Goal: Transaction & Acquisition: Purchase product/service

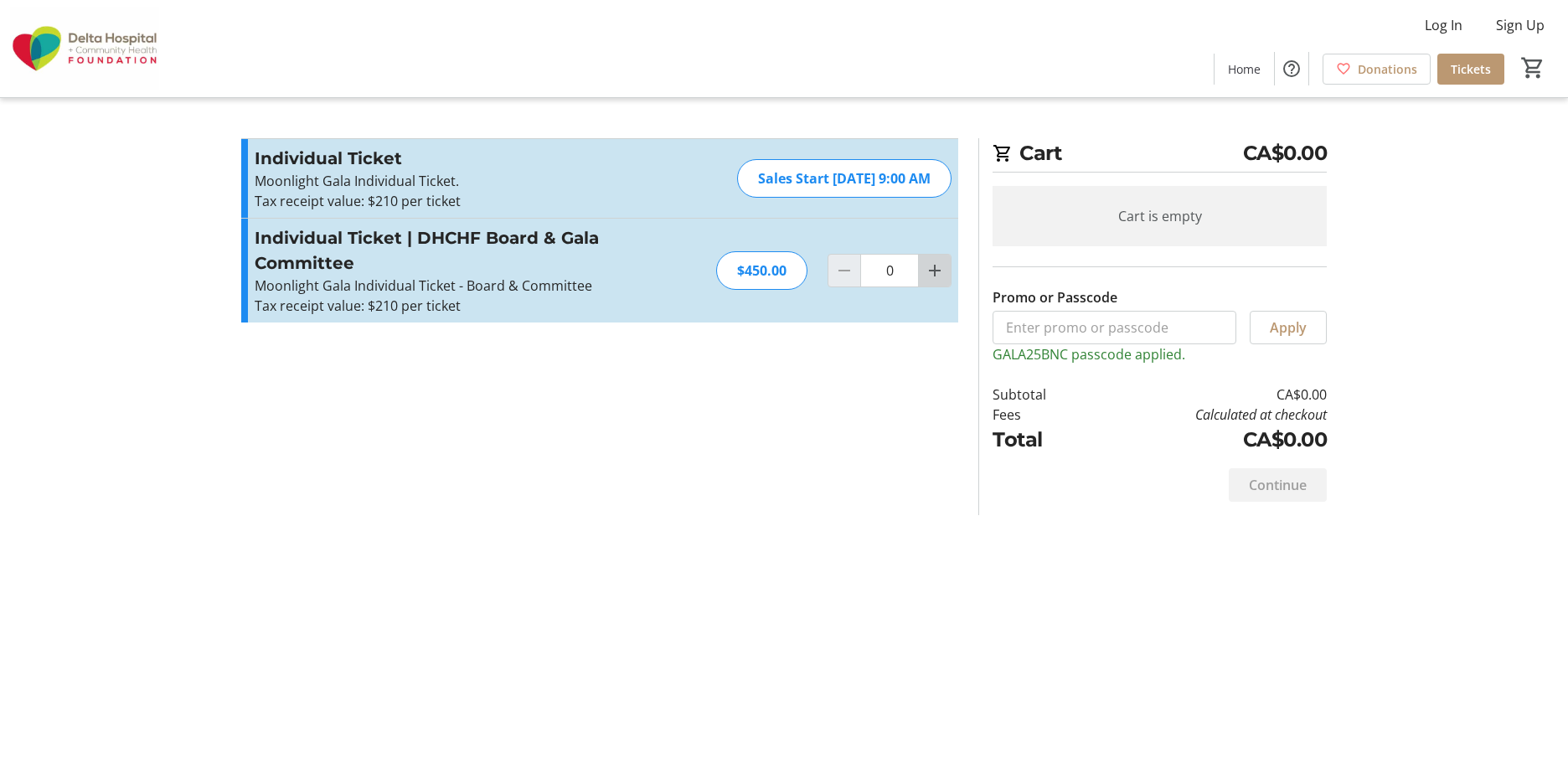
click at [933, 271] on mat-icon "Increment by one" at bounding box center [934, 271] width 20 height 20
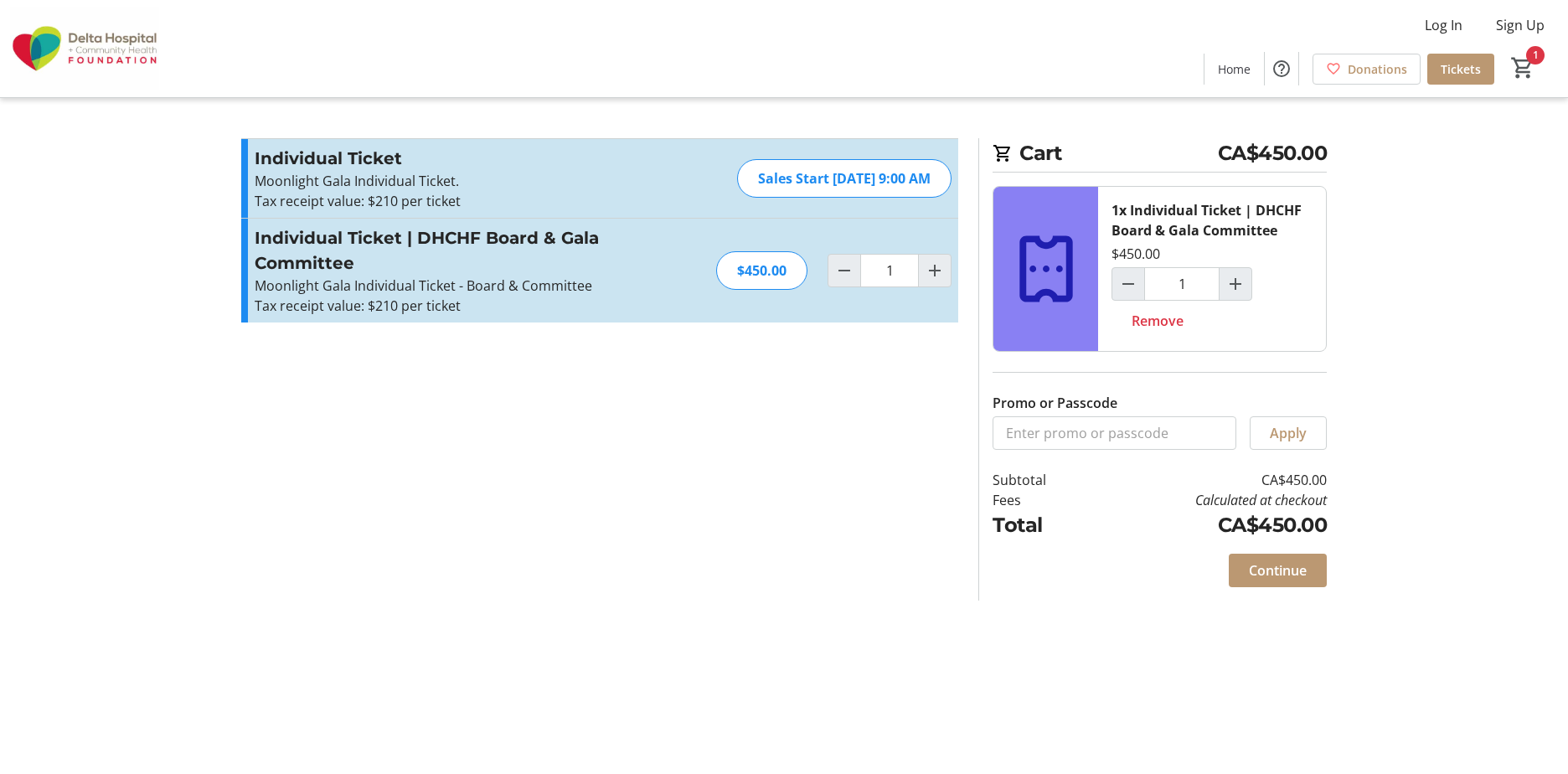
click at [937, 281] on span "Increment by one" at bounding box center [934, 270] width 32 height 32
type input "2"
click at [1284, 573] on span "Continue" at bounding box center [1277, 571] width 57 height 20
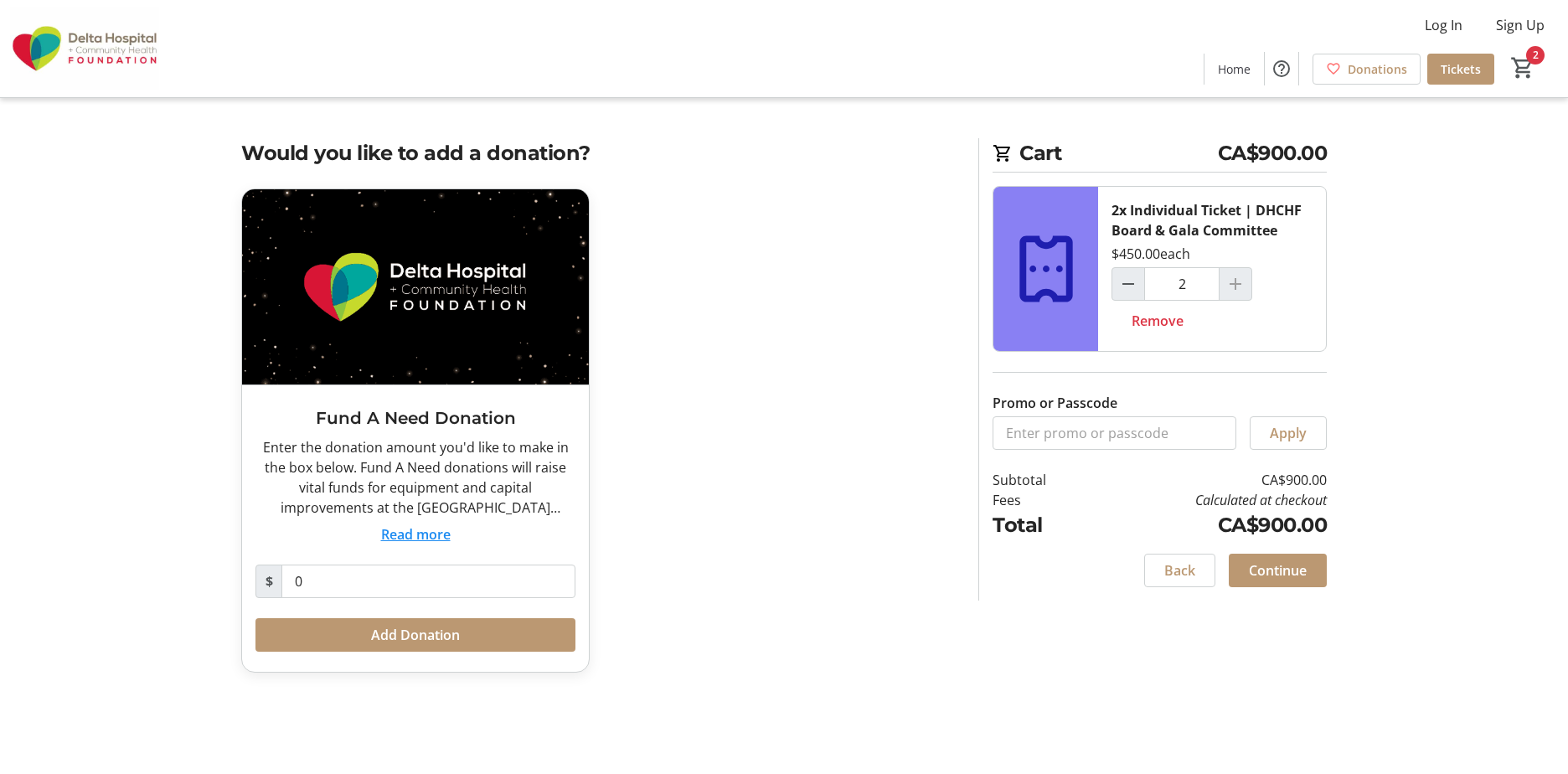
click at [1284, 564] on span "Continue" at bounding box center [1277, 571] width 57 height 20
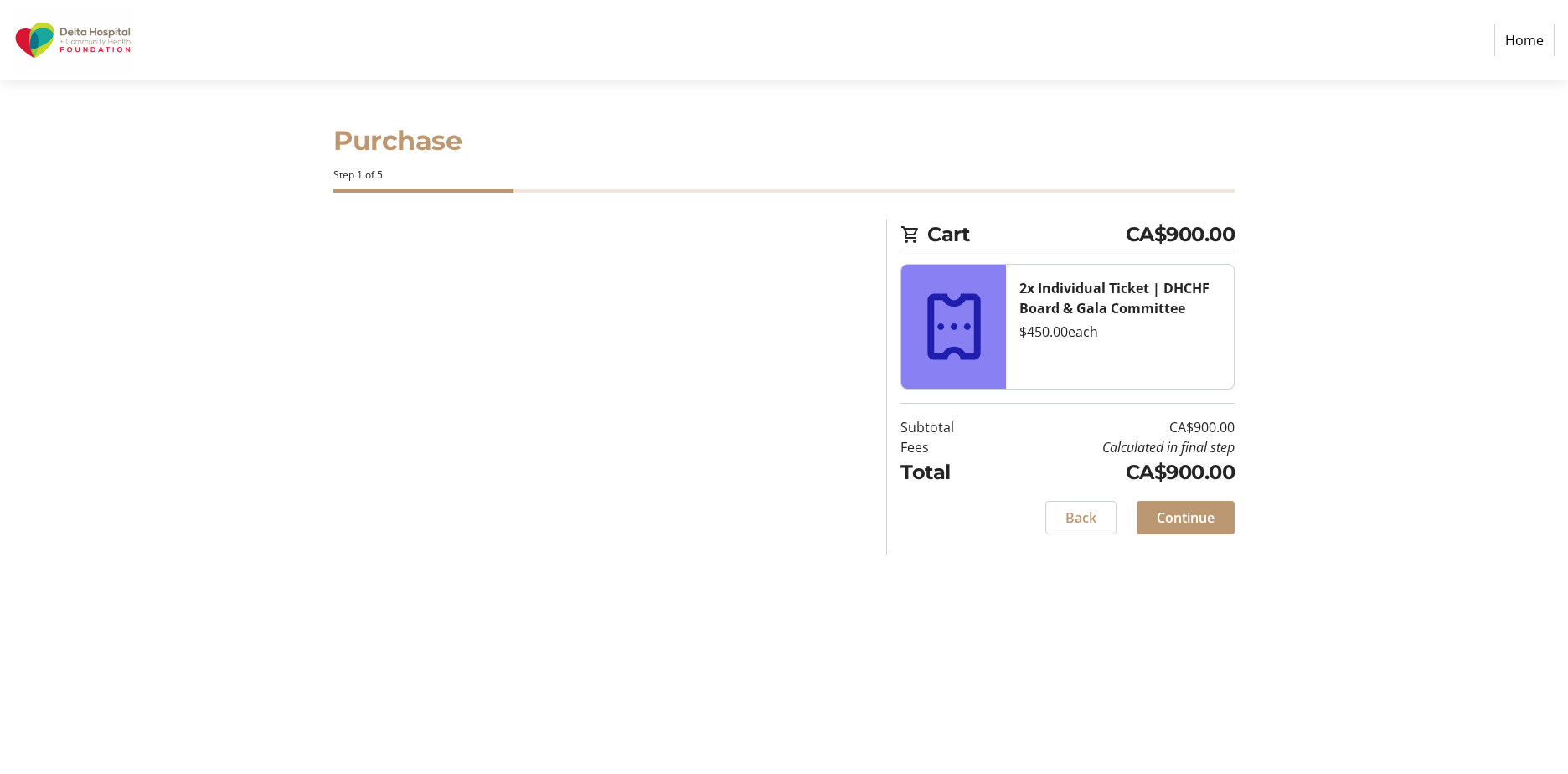
select select "CA"
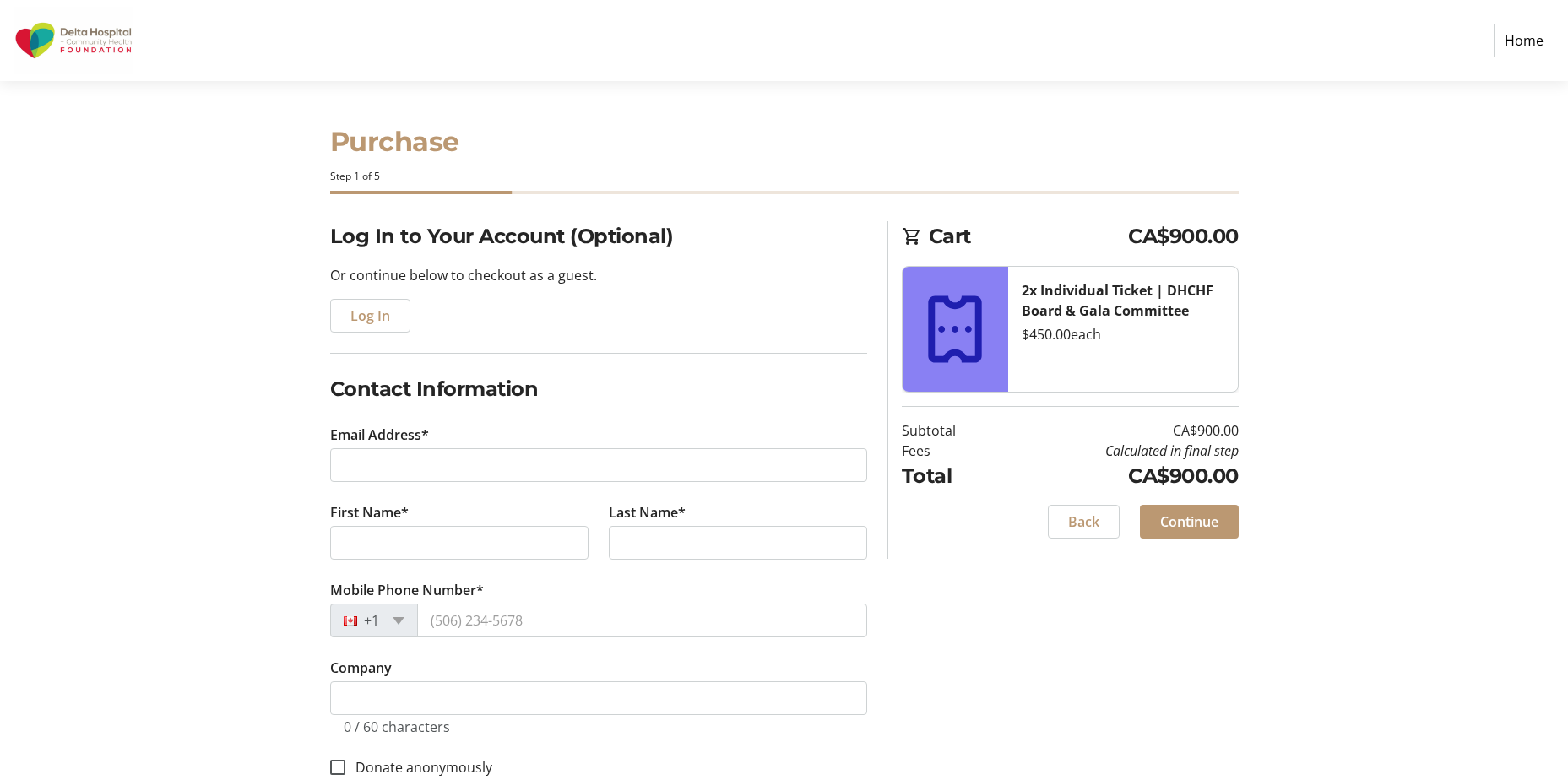
scroll to position [338, 0]
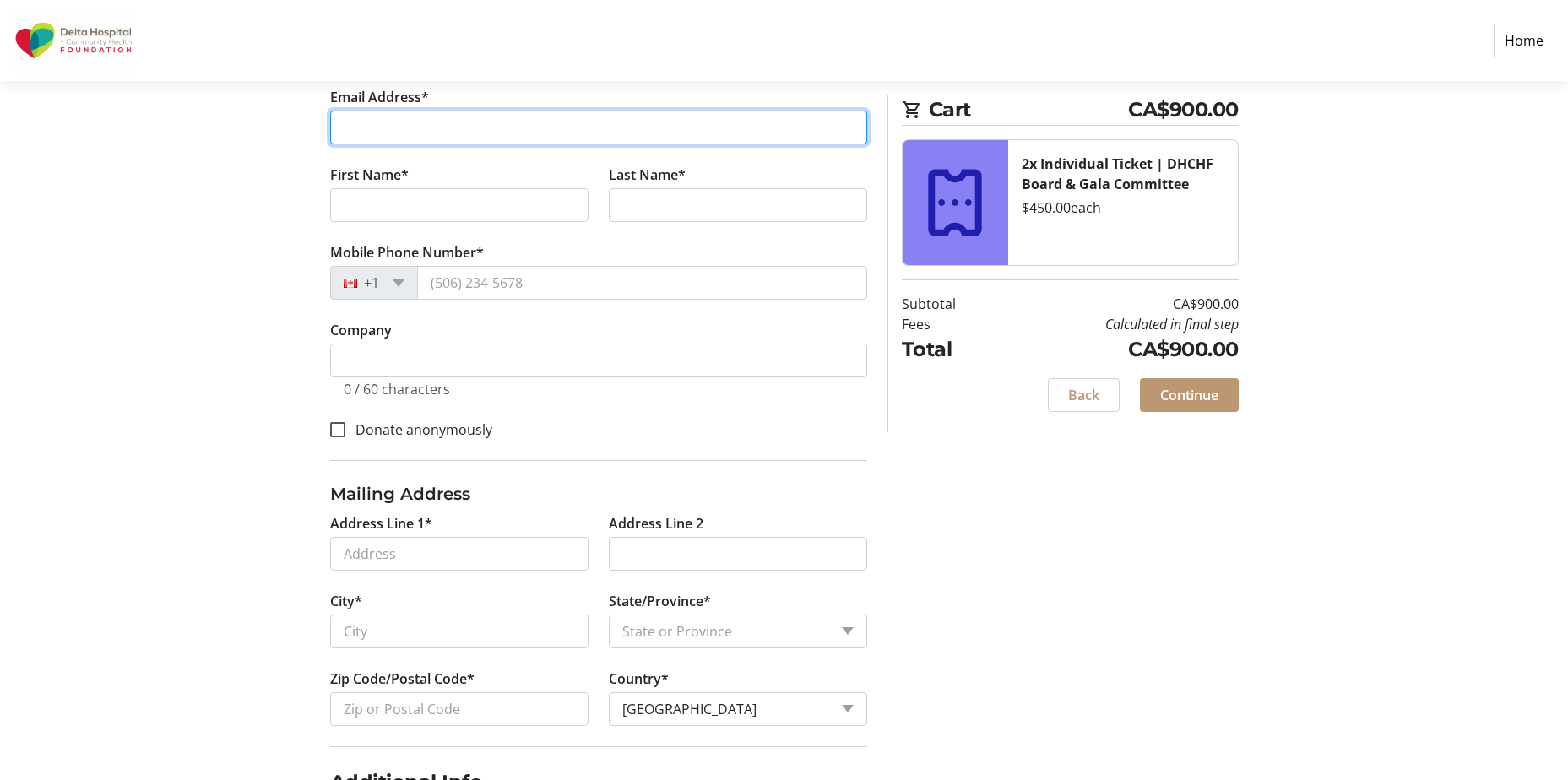
click at [432, 130] on input "Email Address*" at bounding box center [598, 127] width 537 height 34
type input "[EMAIL_ADDRESS][DOMAIN_NAME]"
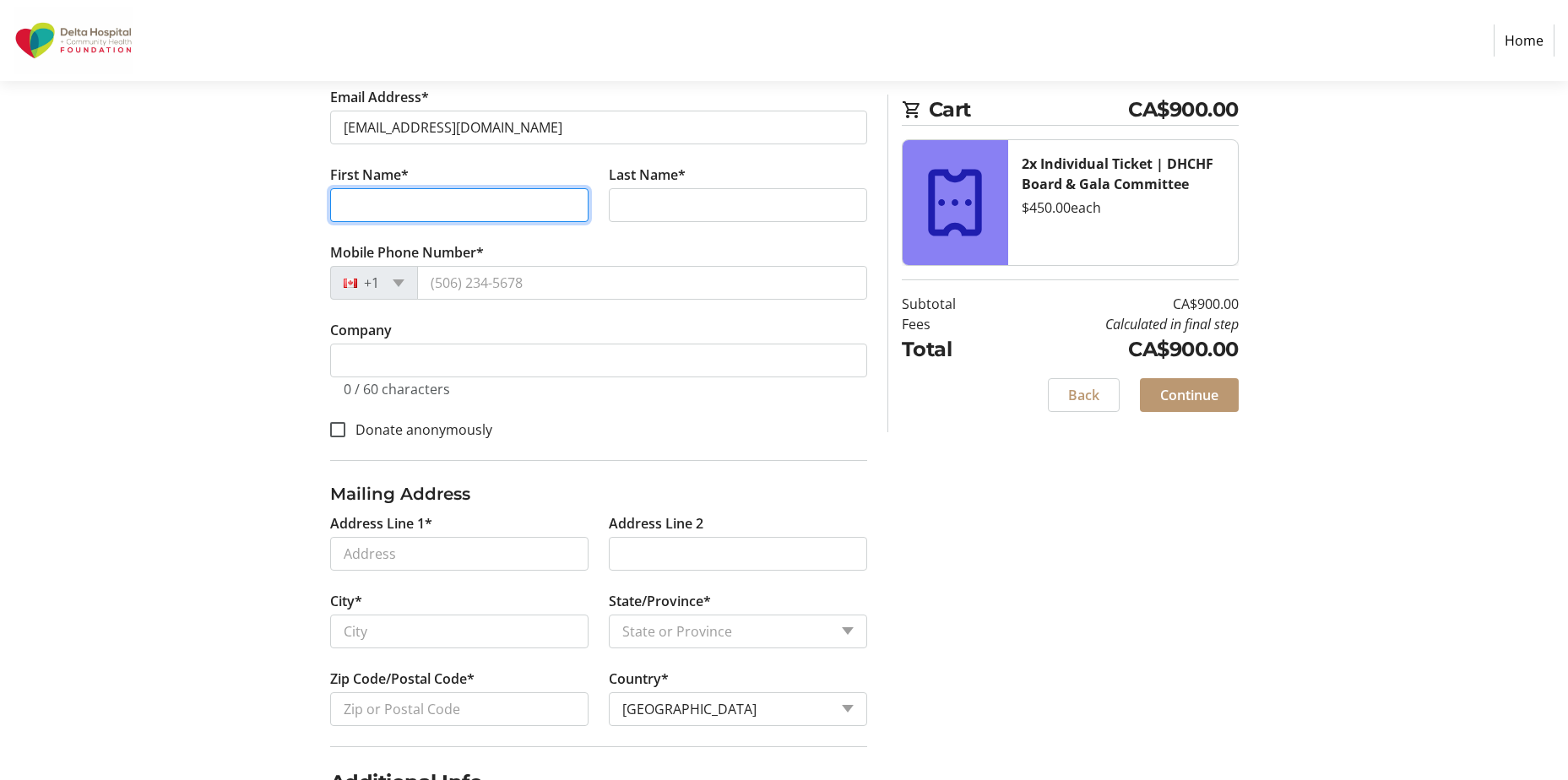
type input "[PERSON_NAME]"
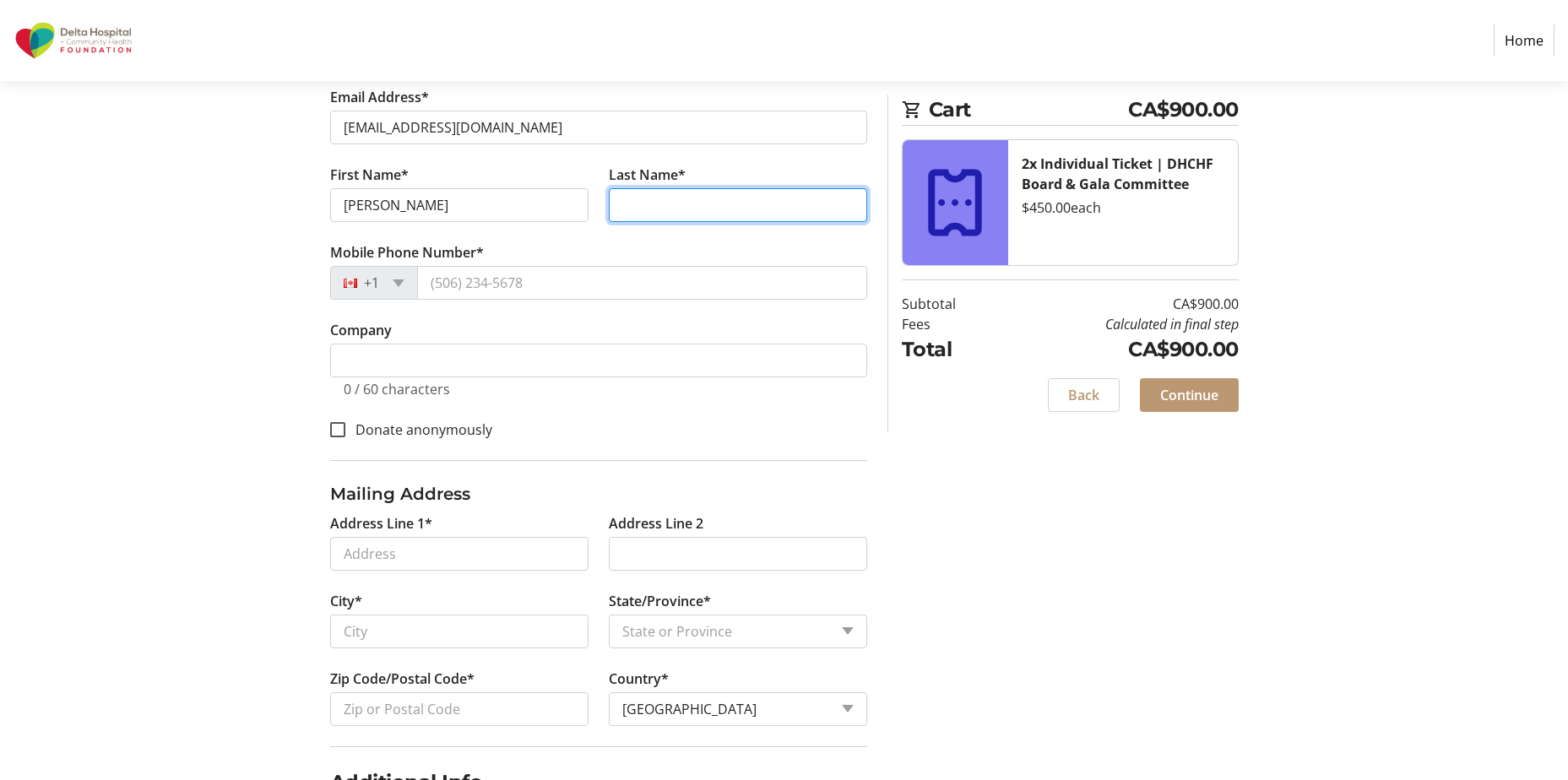
type input "[PERSON_NAME]"
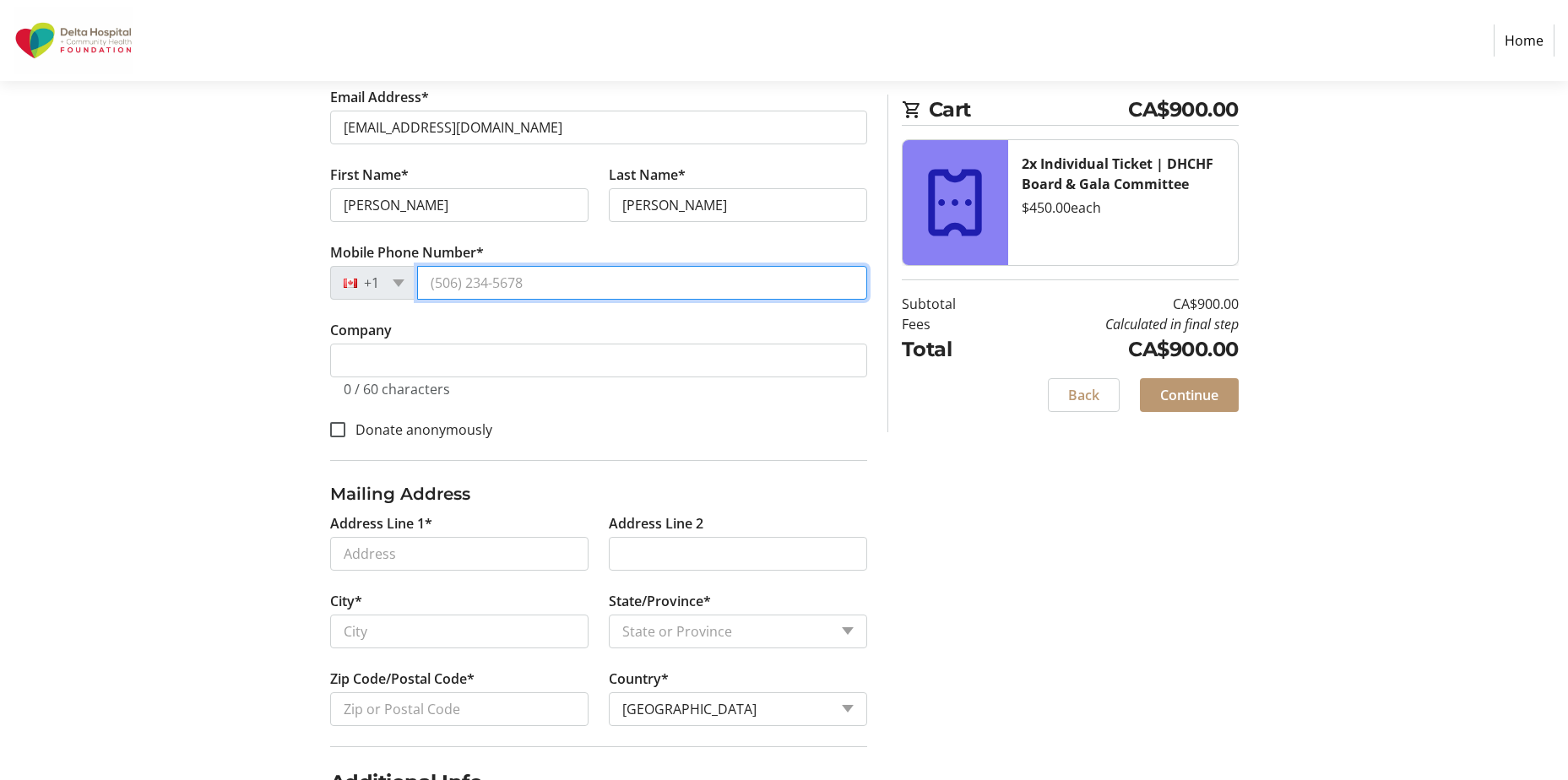
type input "[PHONE_NUMBER]"
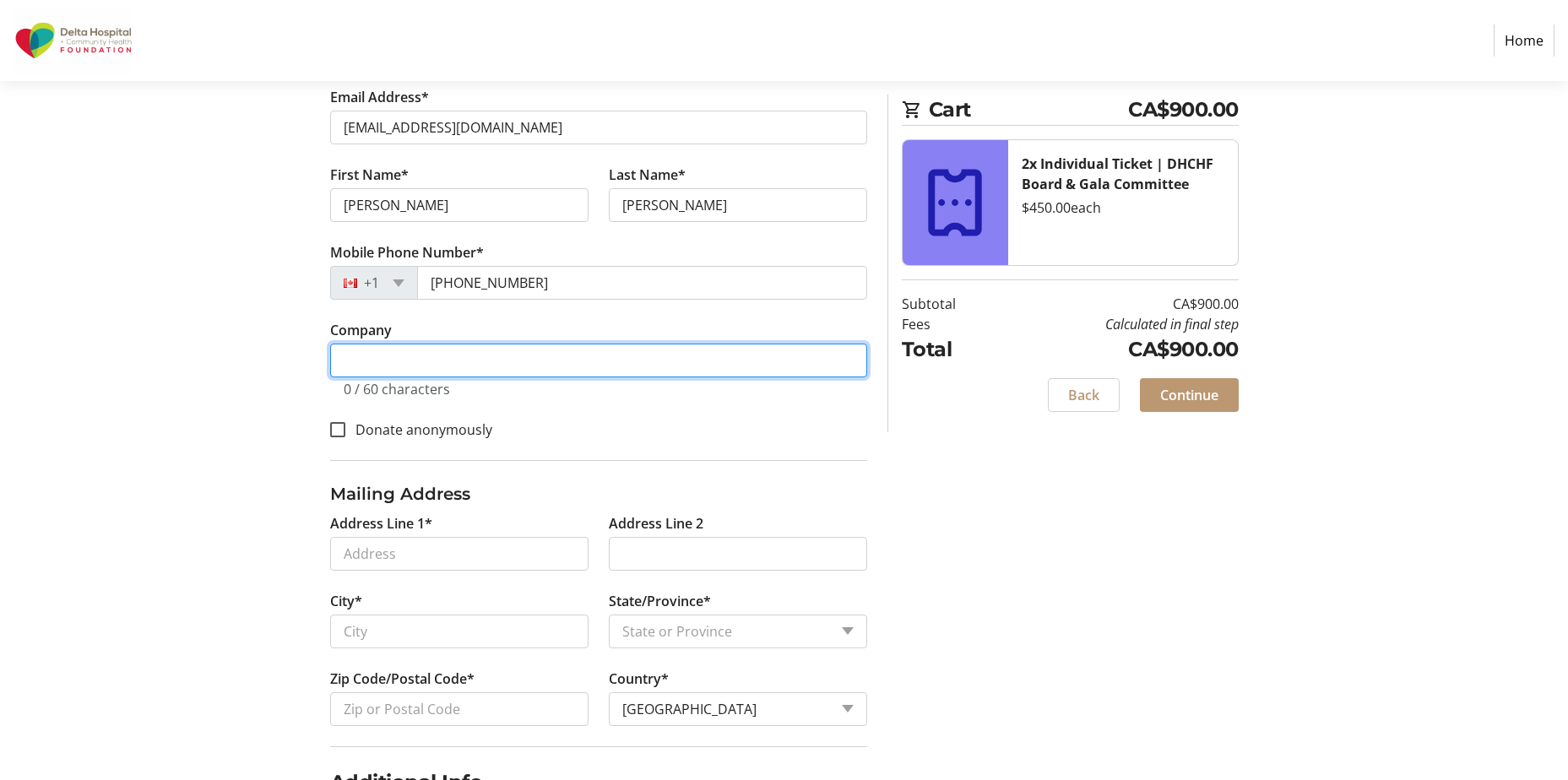
type input "Personal"
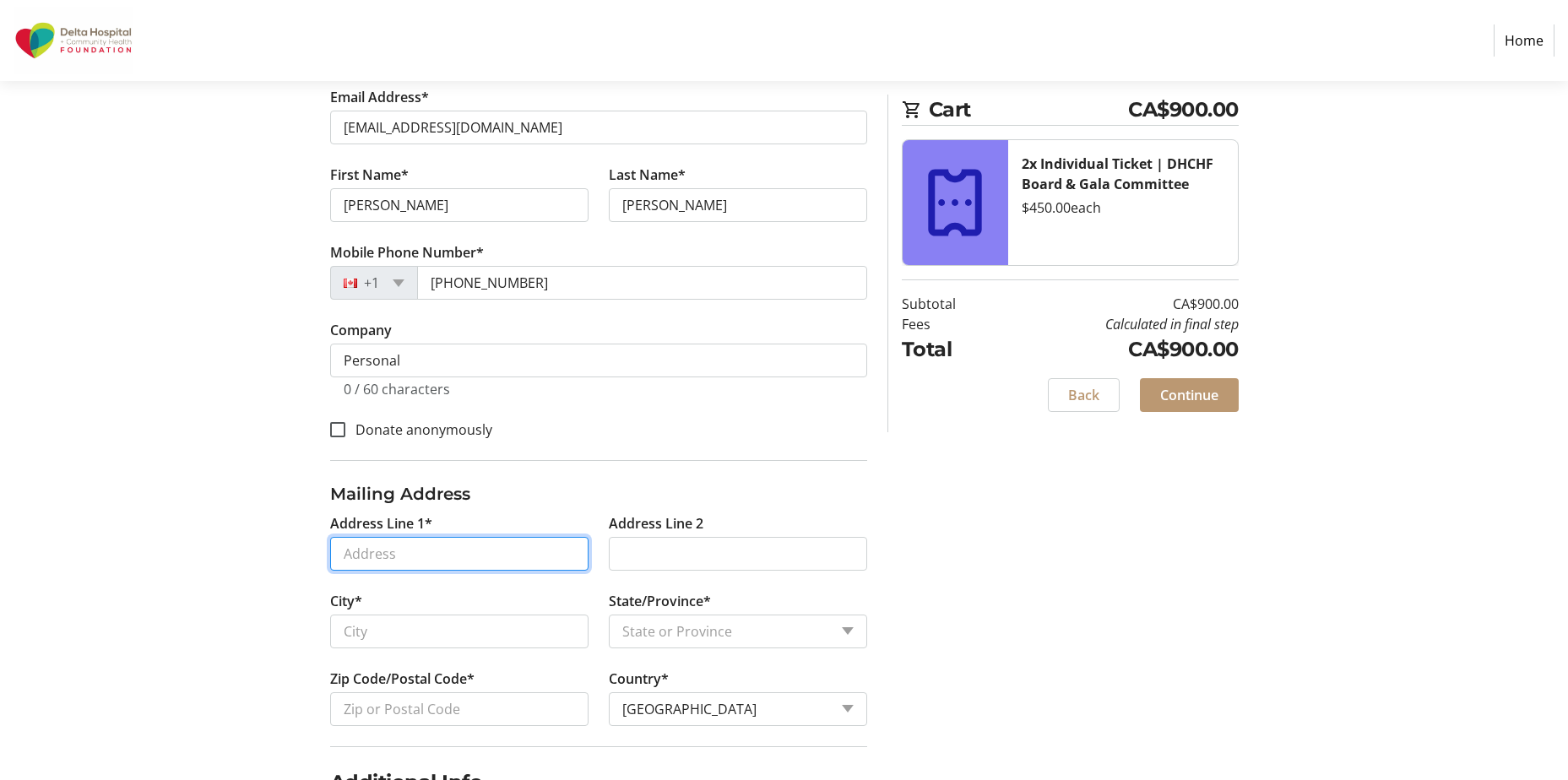
type input "[GEOGRAPHIC_DATA], [GEOGRAPHIC_DATA], [GEOGRAPHIC_DATA]"
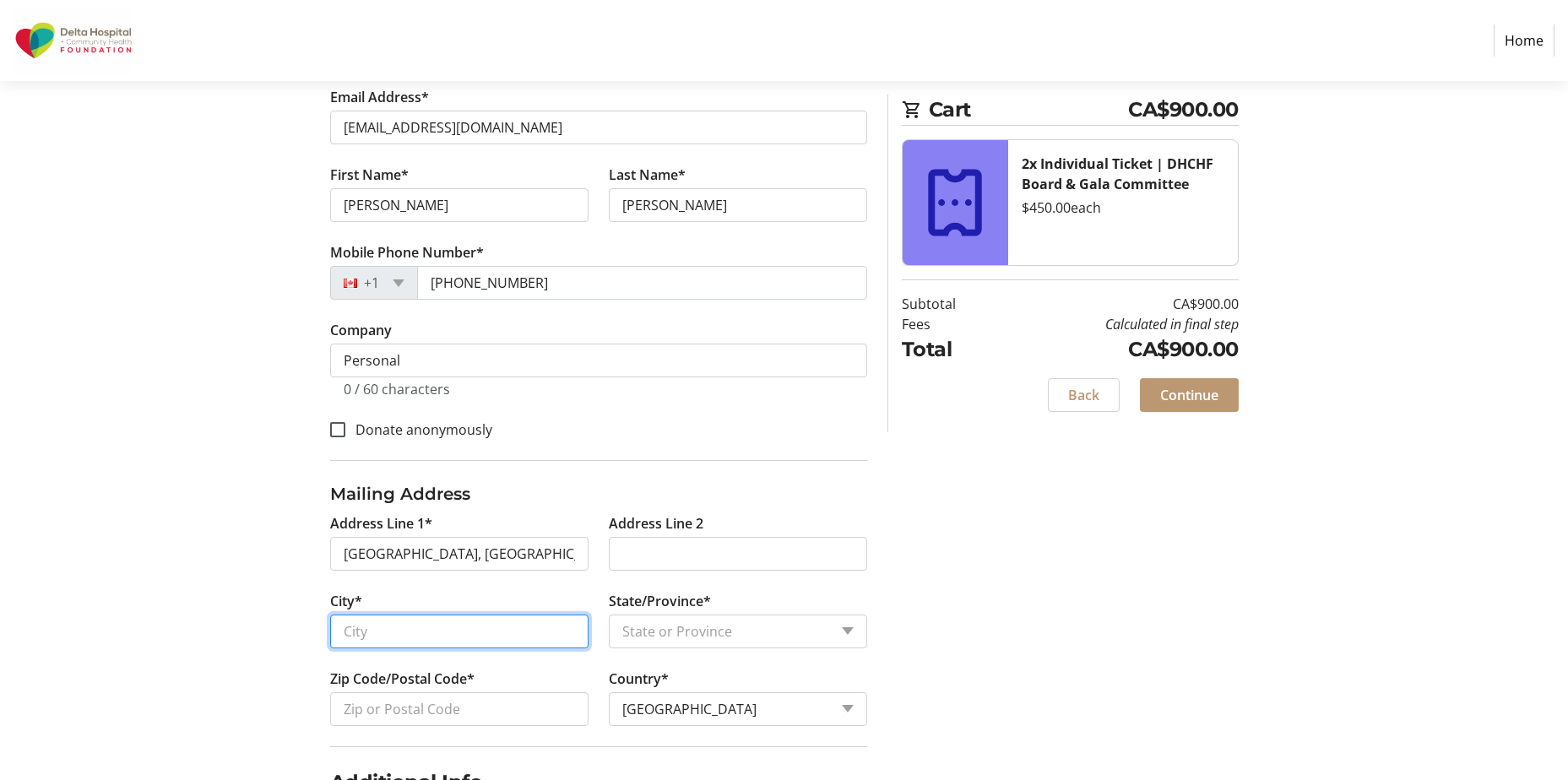
type input "Delta"
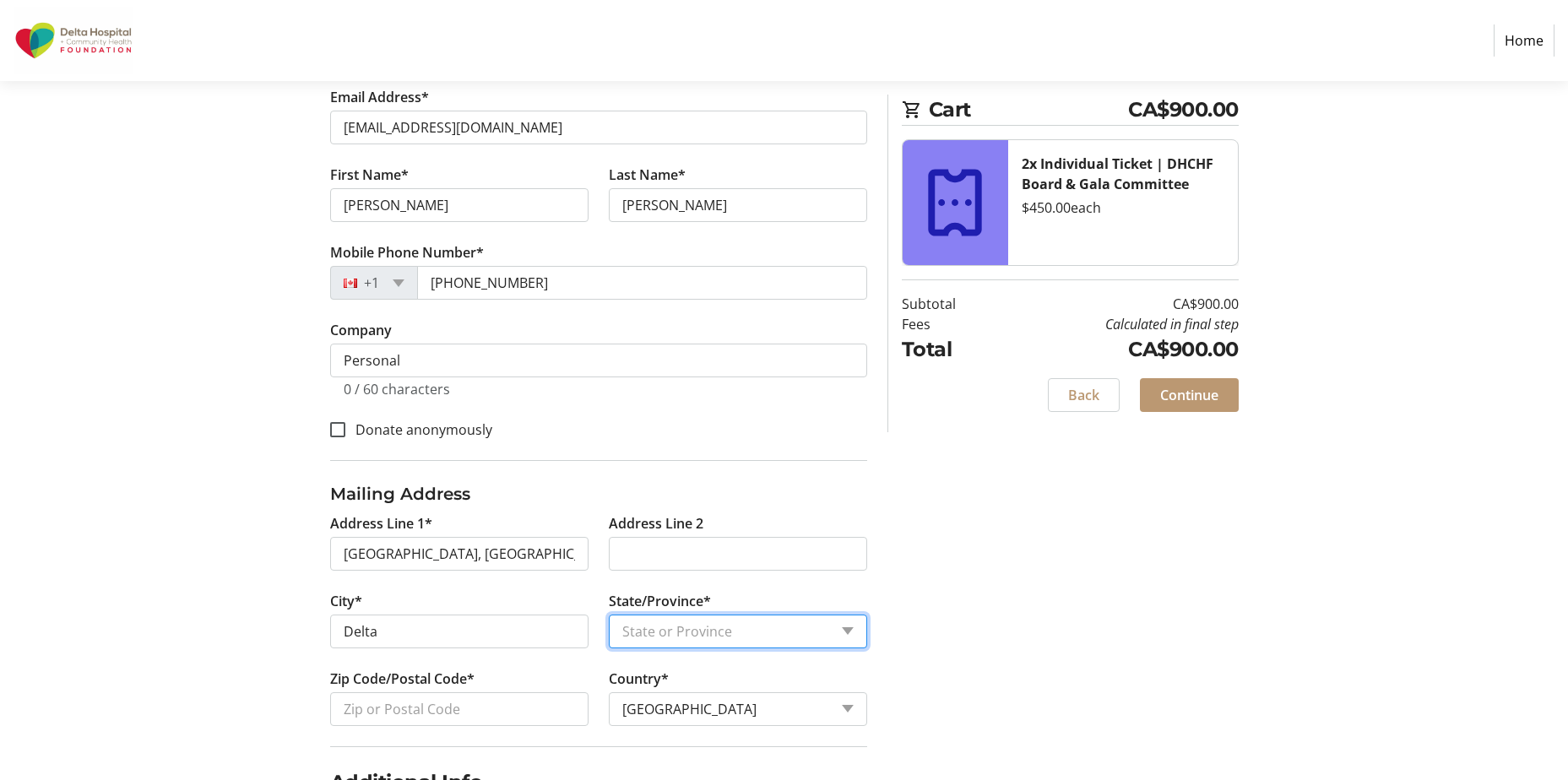
select select "BC"
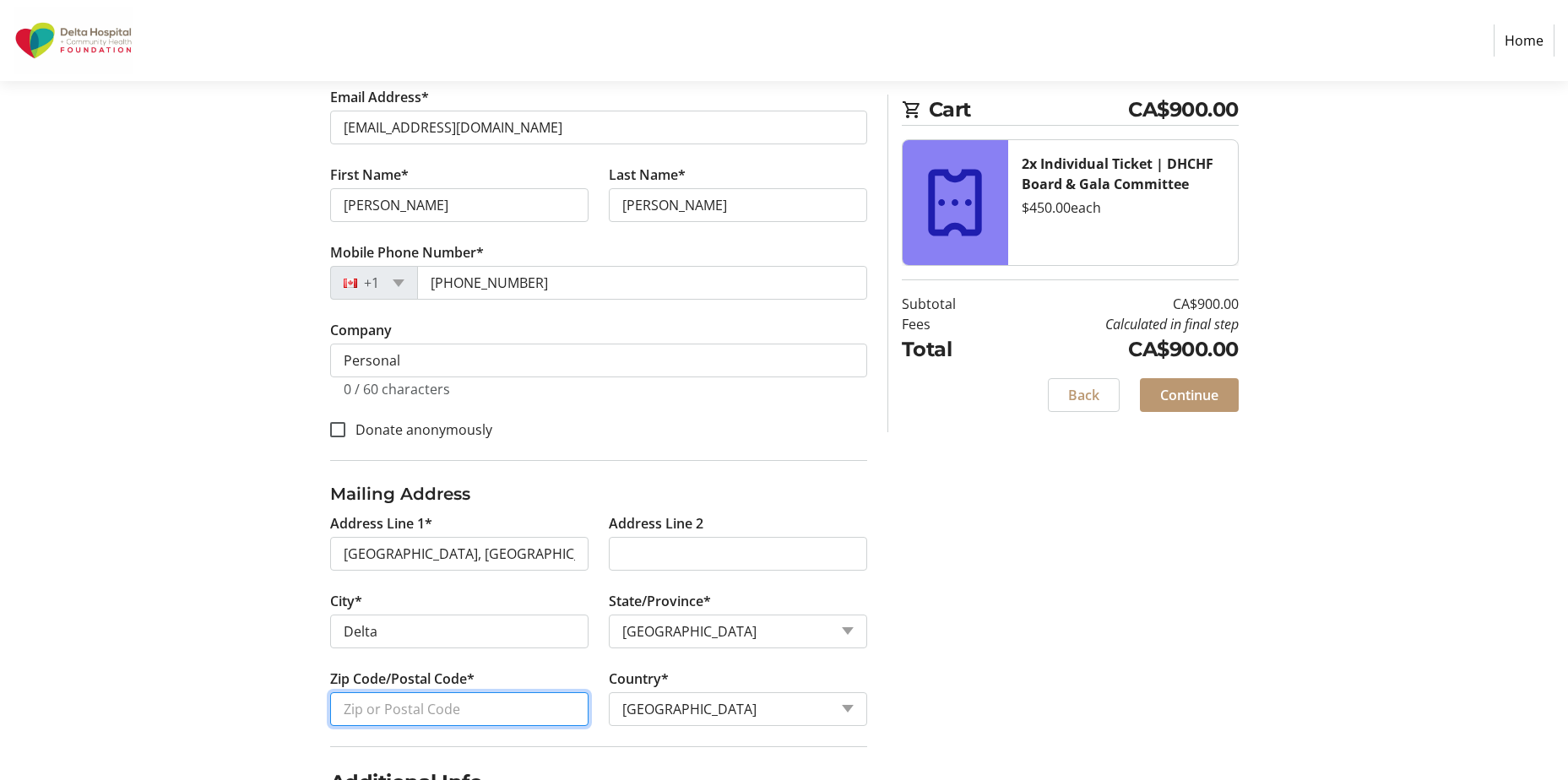
type input "V4L 1N6"
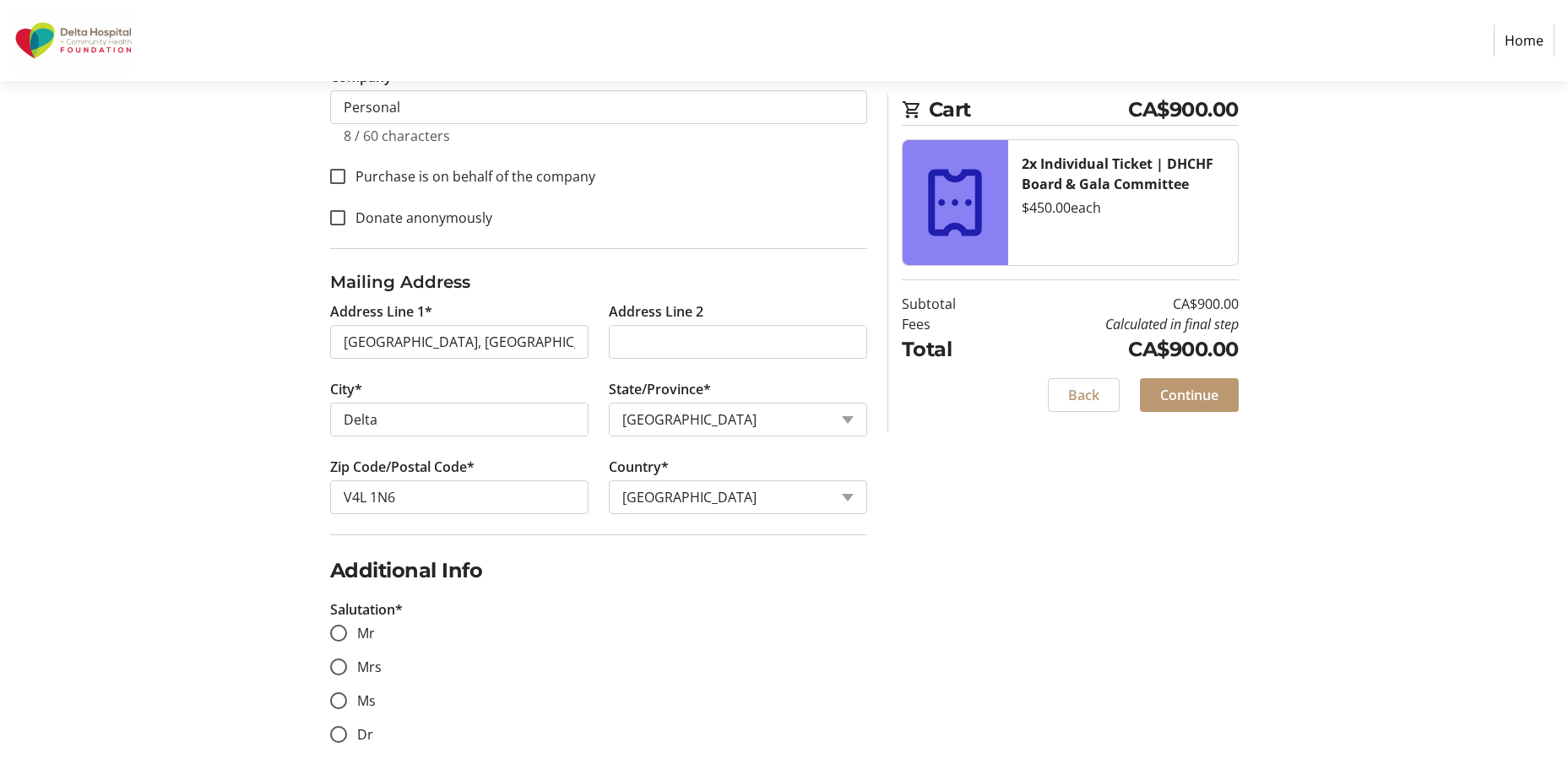
scroll to position [596, 0]
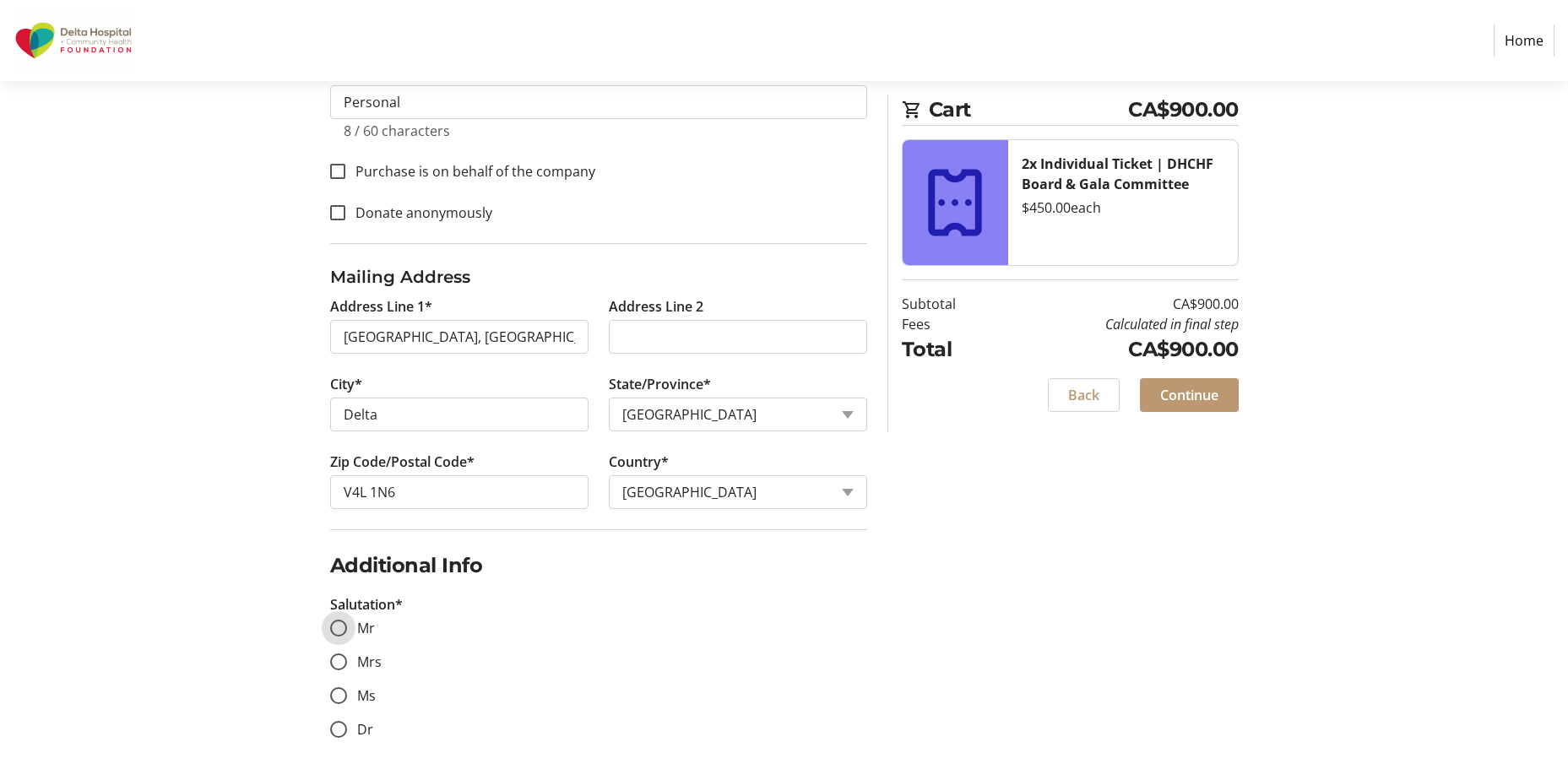
click at [340, 627] on input "Mr" at bounding box center [338, 627] width 17 height 17
radio input "true"
click at [1188, 398] on span "Continue" at bounding box center [1188, 395] width 58 height 20
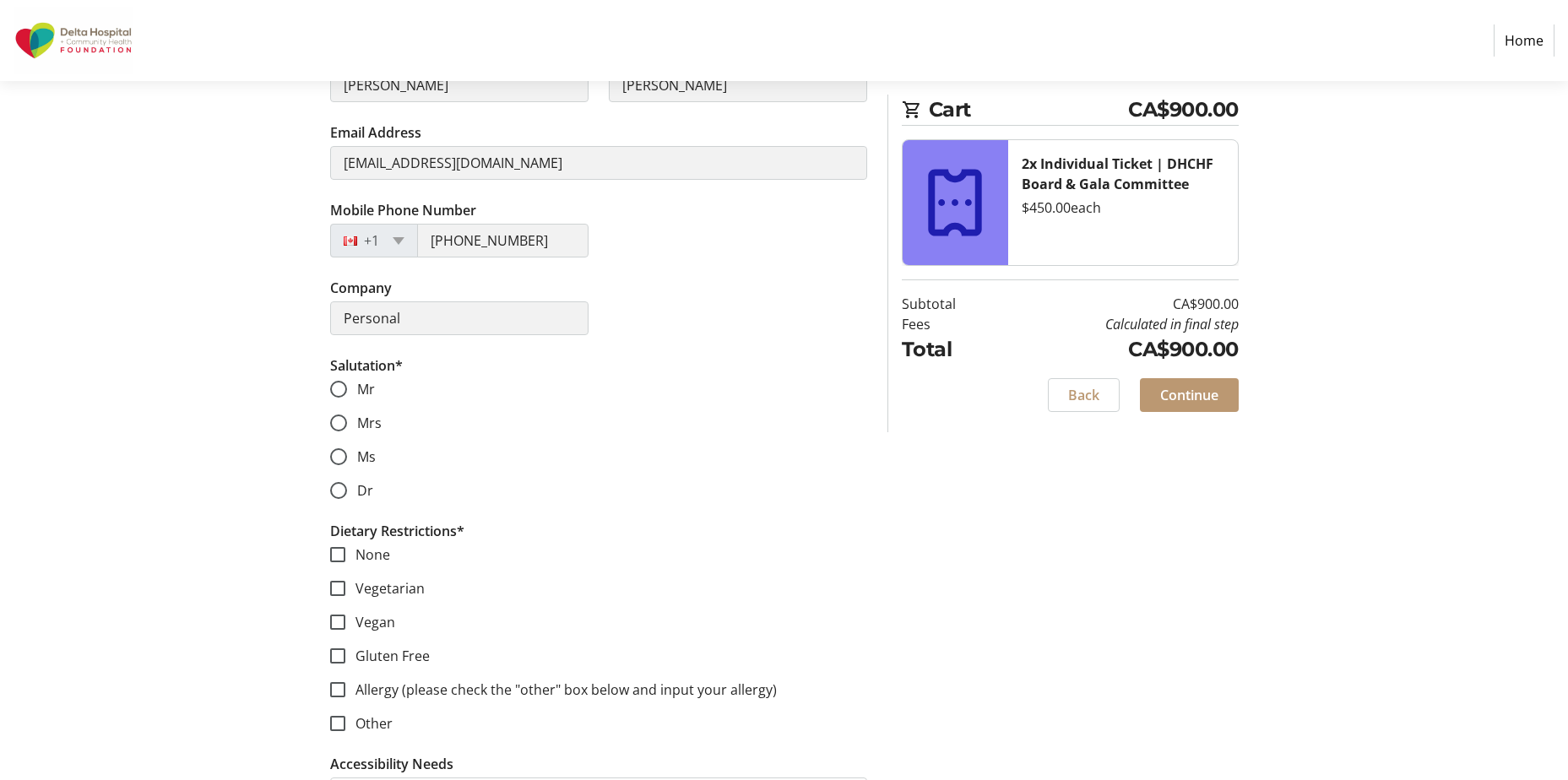
scroll to position [254, 0]
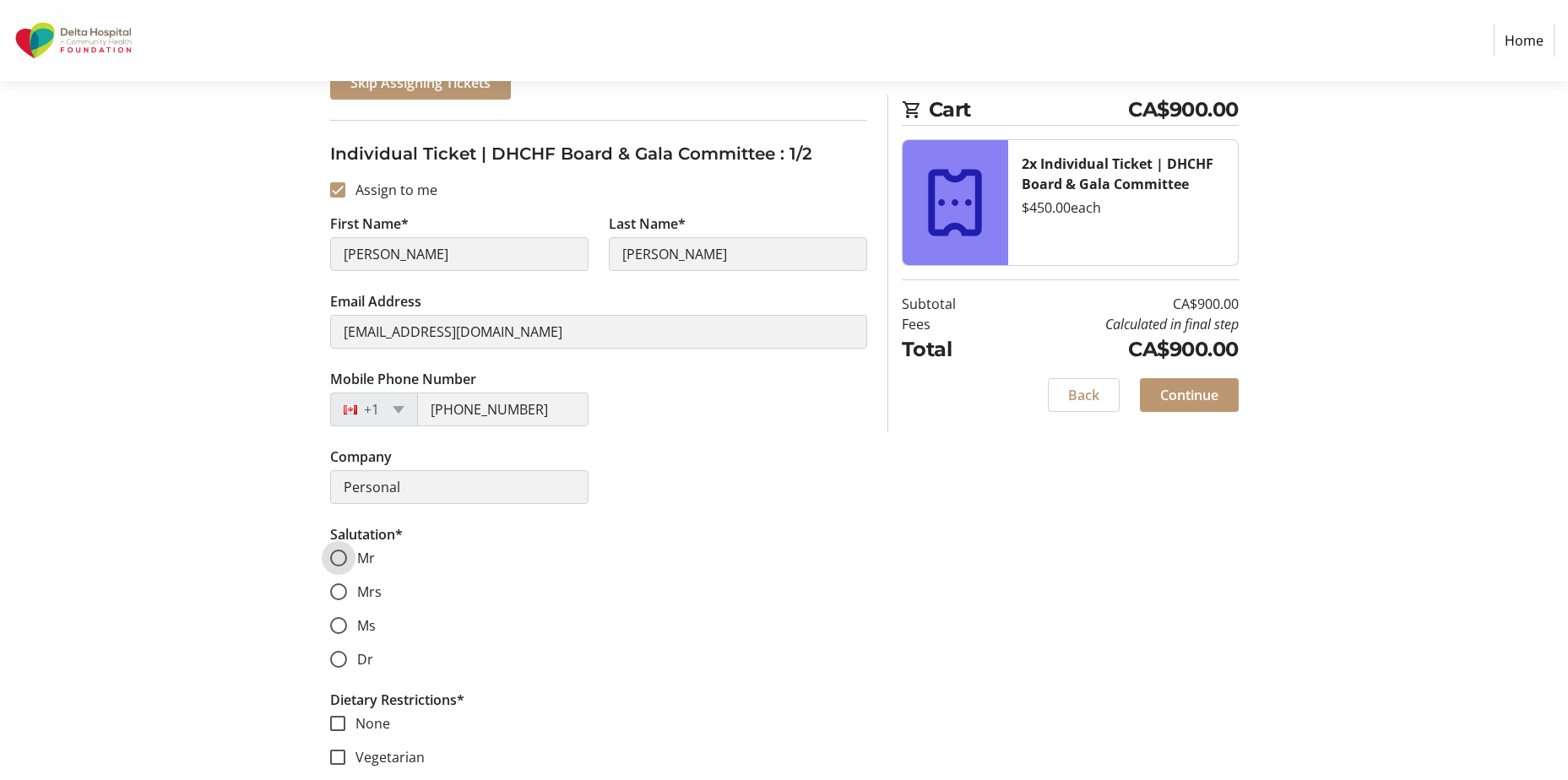
click at [343, 559] on input "Mr" at bounding box center [338, 558] width 17 height 17
radio input "true"
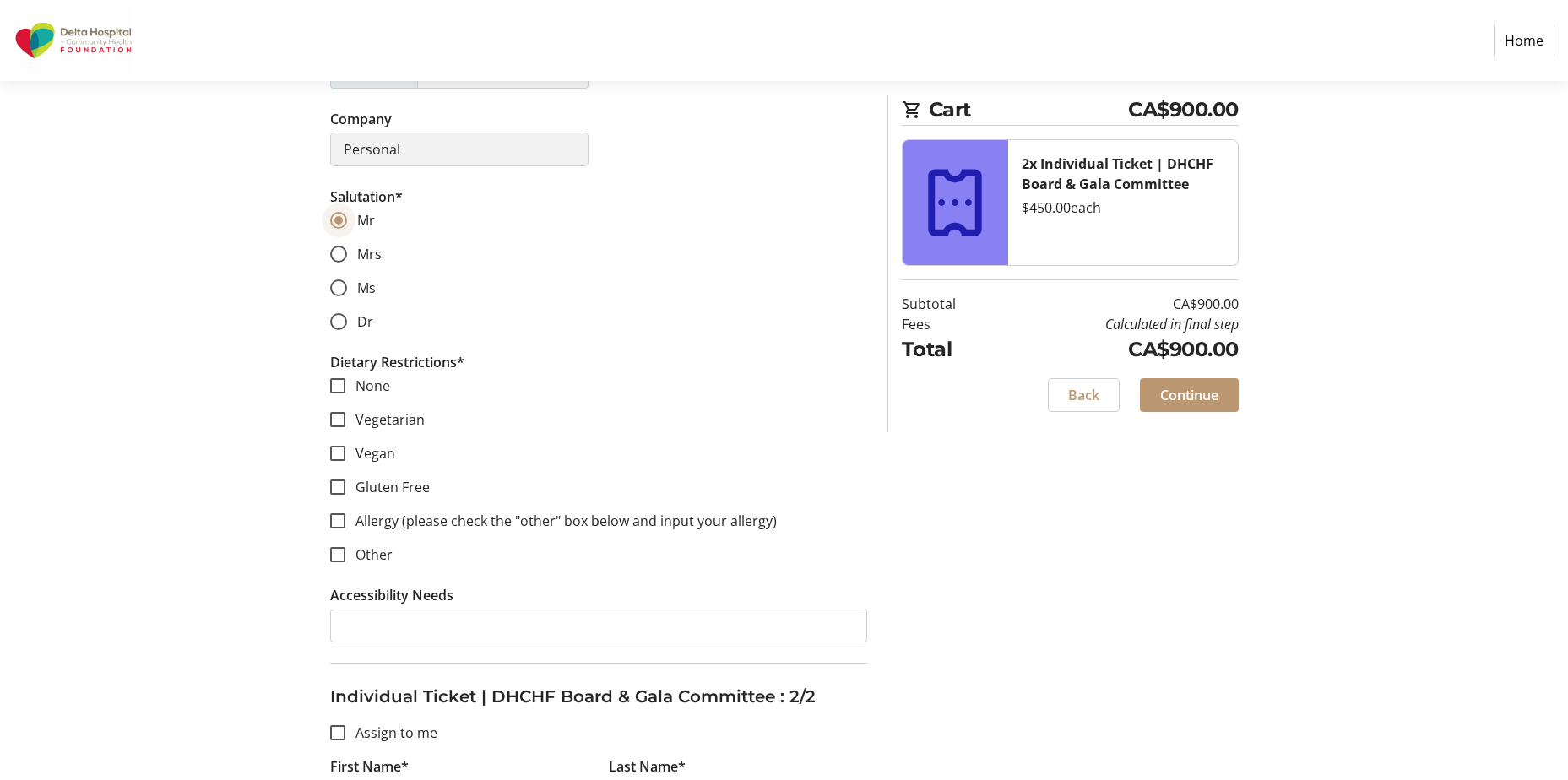
scroll to position [760, 0]
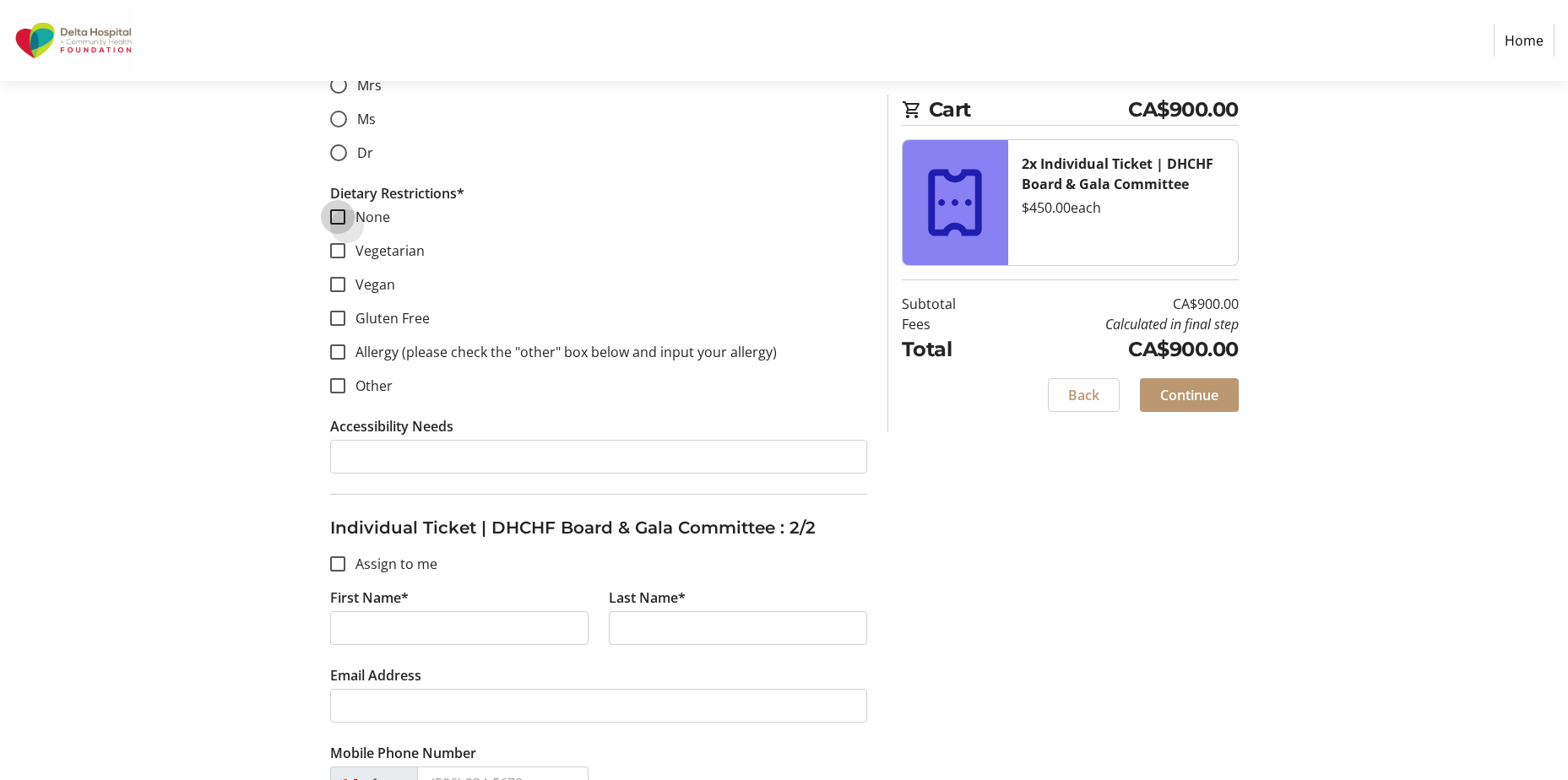
click at [334, 216] on input "None" at bounding box center [337, 217] width 16 height 16
checkbox input "true"
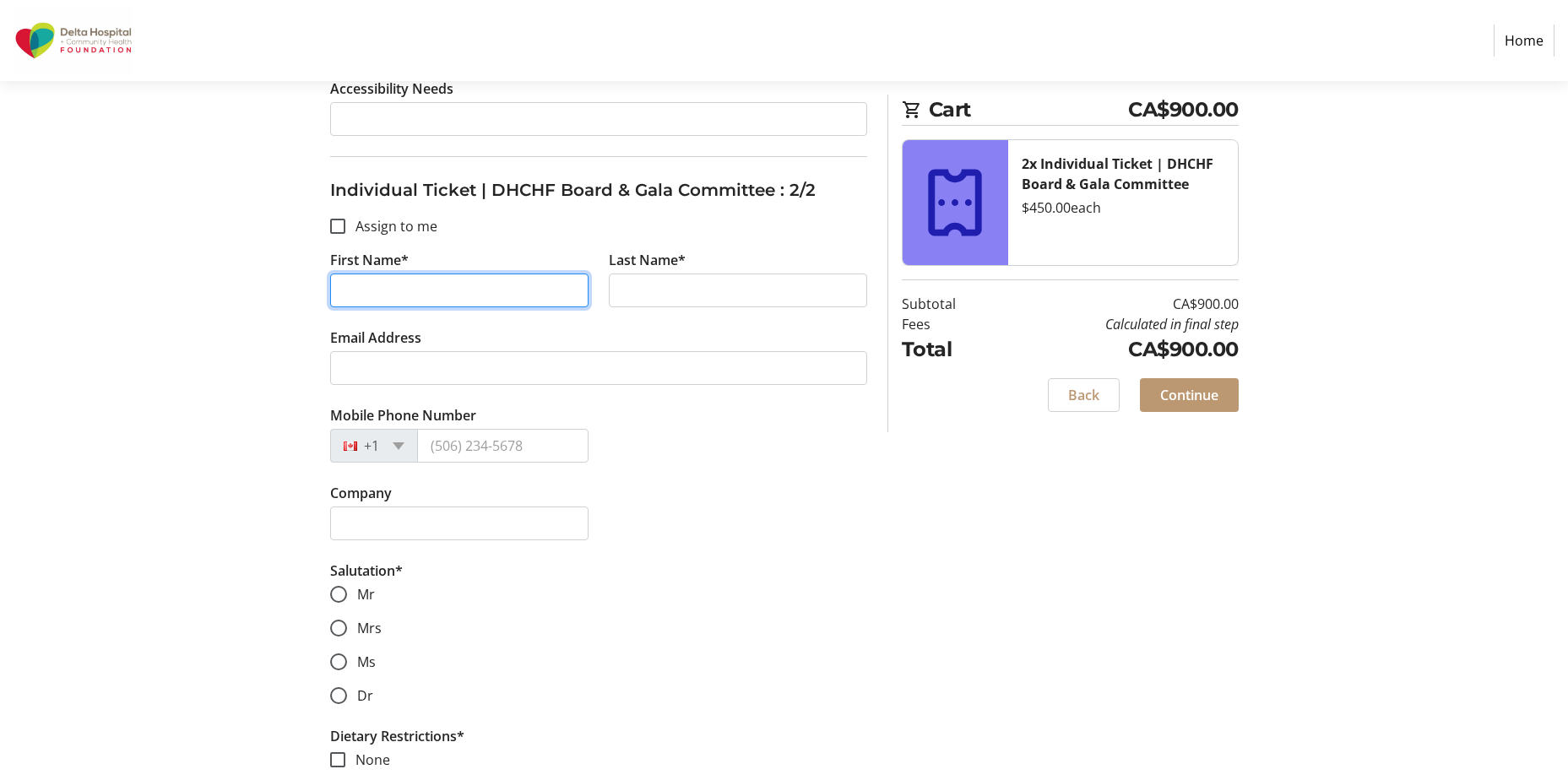
click at [406, 286] on input "First Name*" at bounding box center [459, 290] width 258 height 34
type input "[PERSON_NAME]"
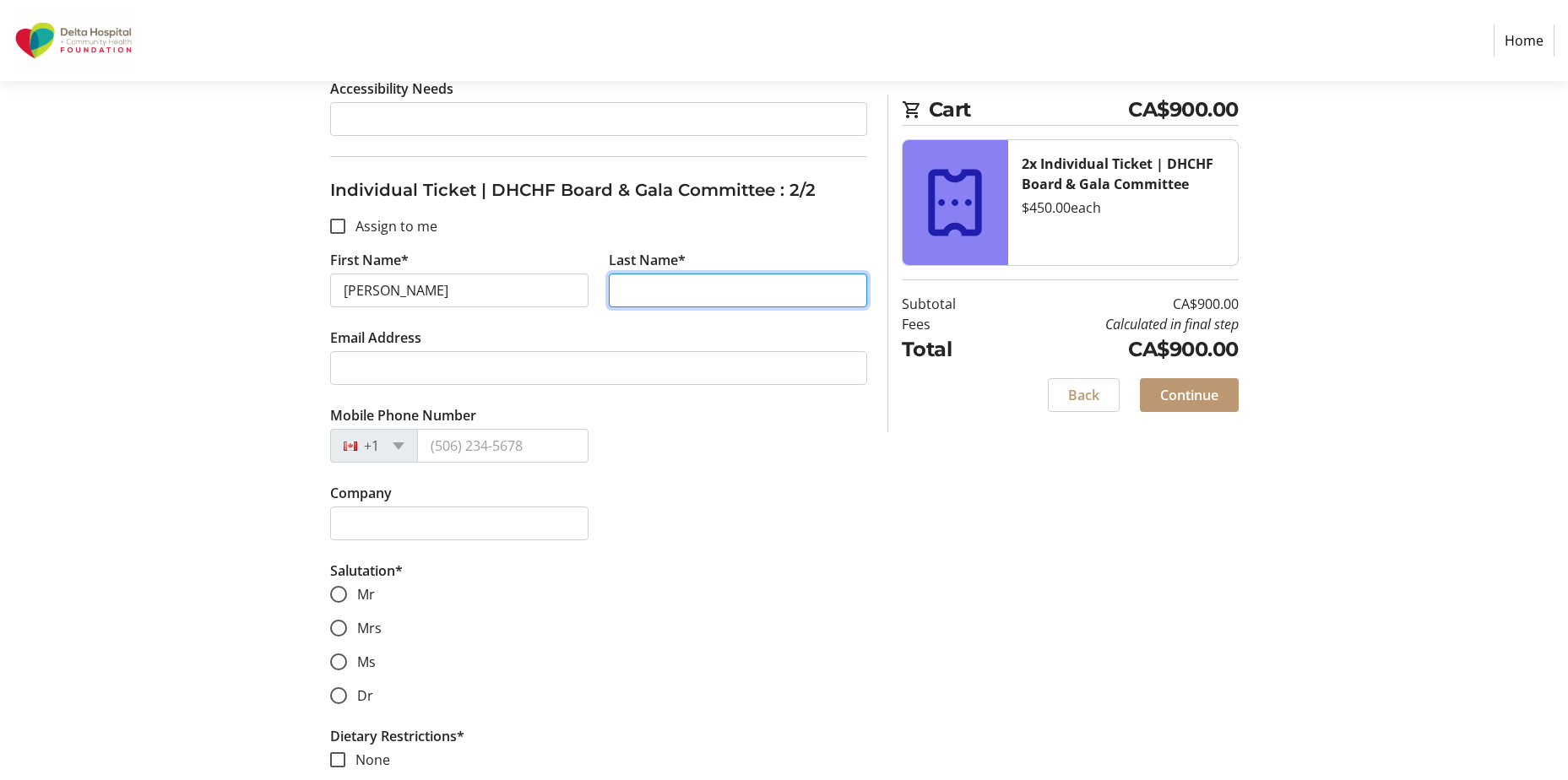
click at [648, 295] on input "Last Name*" at bounding box center [737, 290] width 258 height 34
type input "[PERSON_NAME]"
click at [554, 348] on tr-form-field "Email Address" at bounding box center [598, 366] width 537 height 78
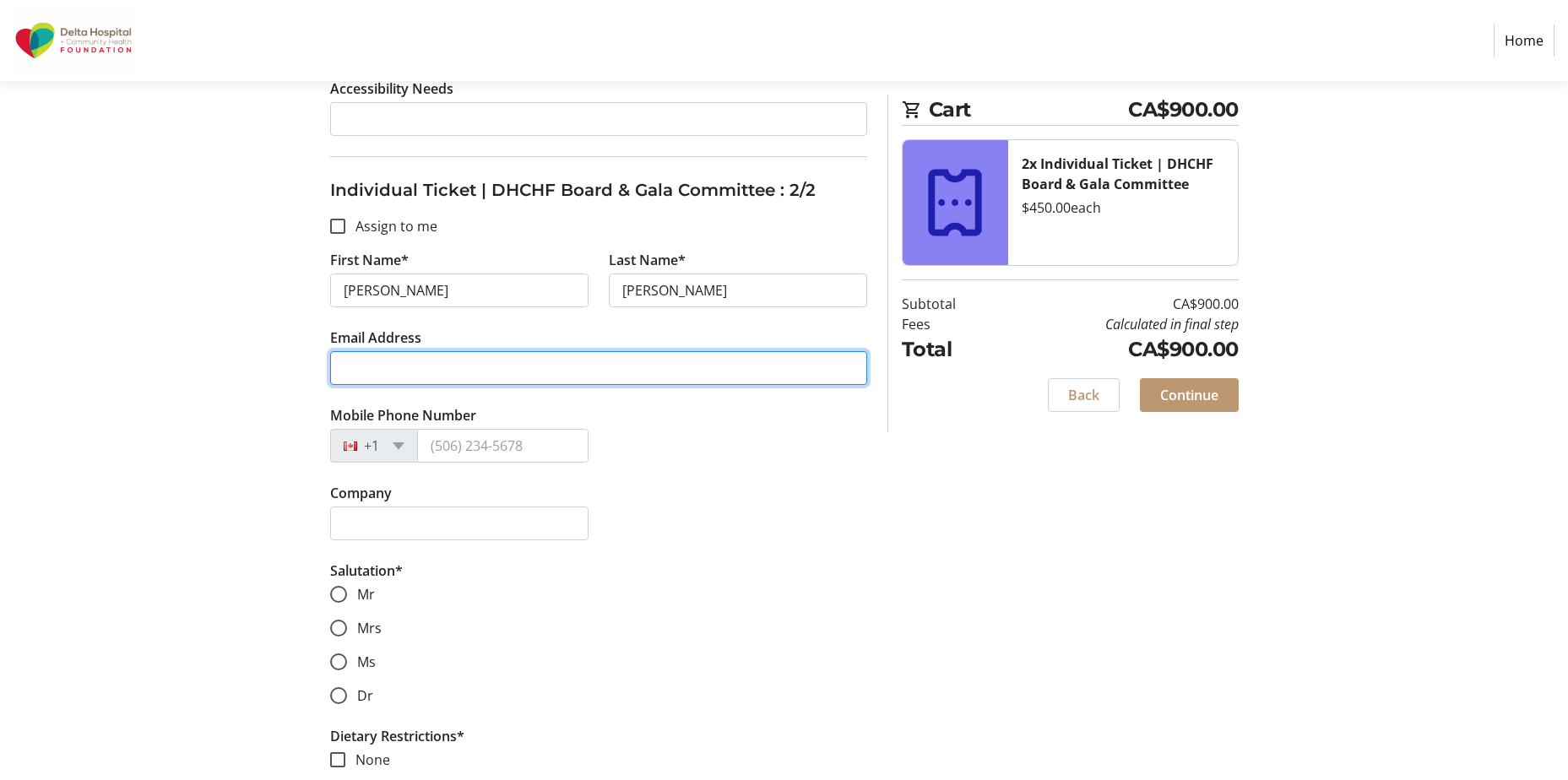
click at [515, 368] on input "Email Address" at bounding box center [598, 367] width 537 height 34
type input "[EMAIL_ADDRESS][DOMAIN_NAME]"
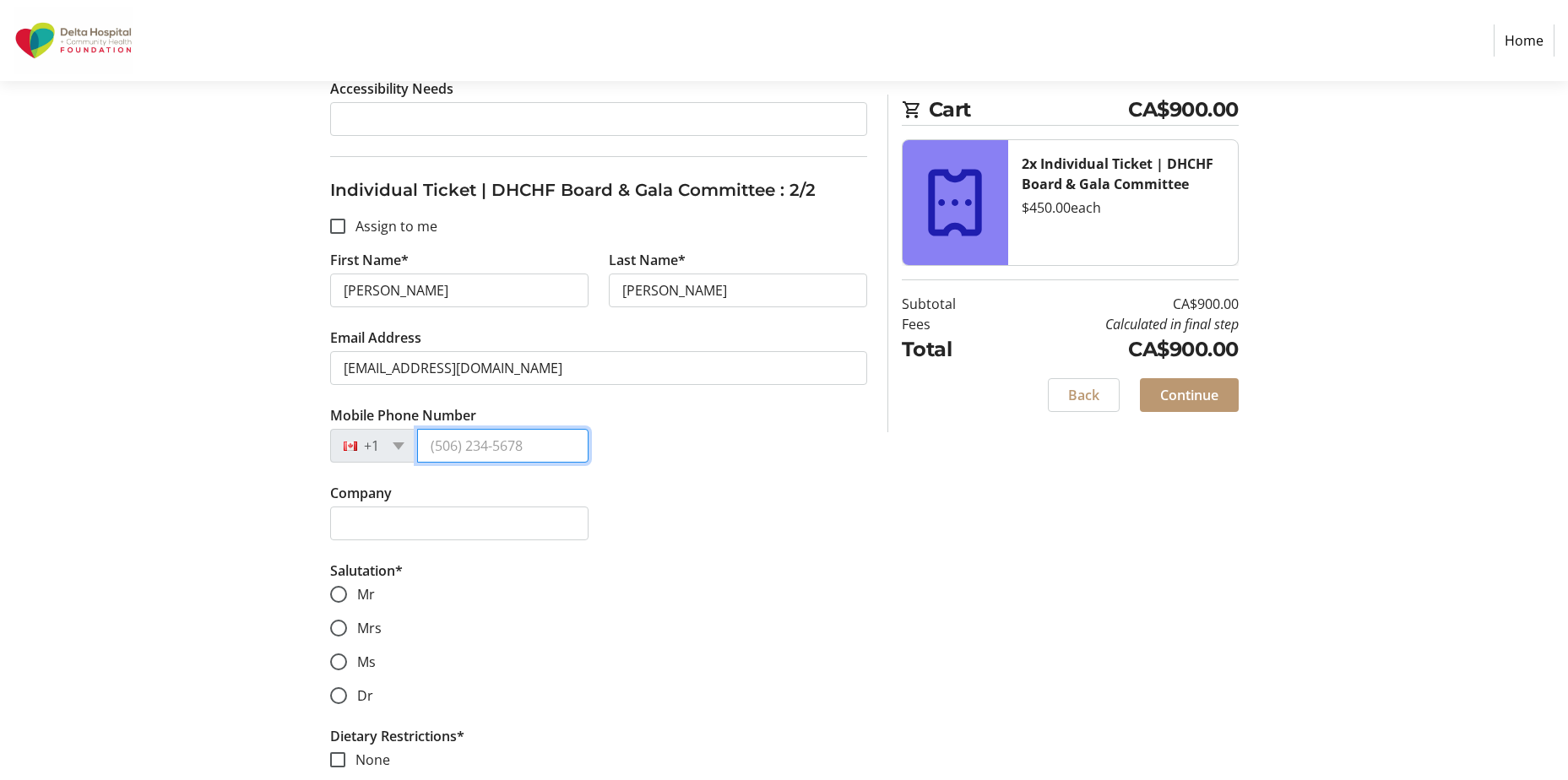
click at [443, 447] on input "Mobile Phone Number" at bounding box center [503, 446] width 172 height 34
type input "[PHONE_NUMBER]"
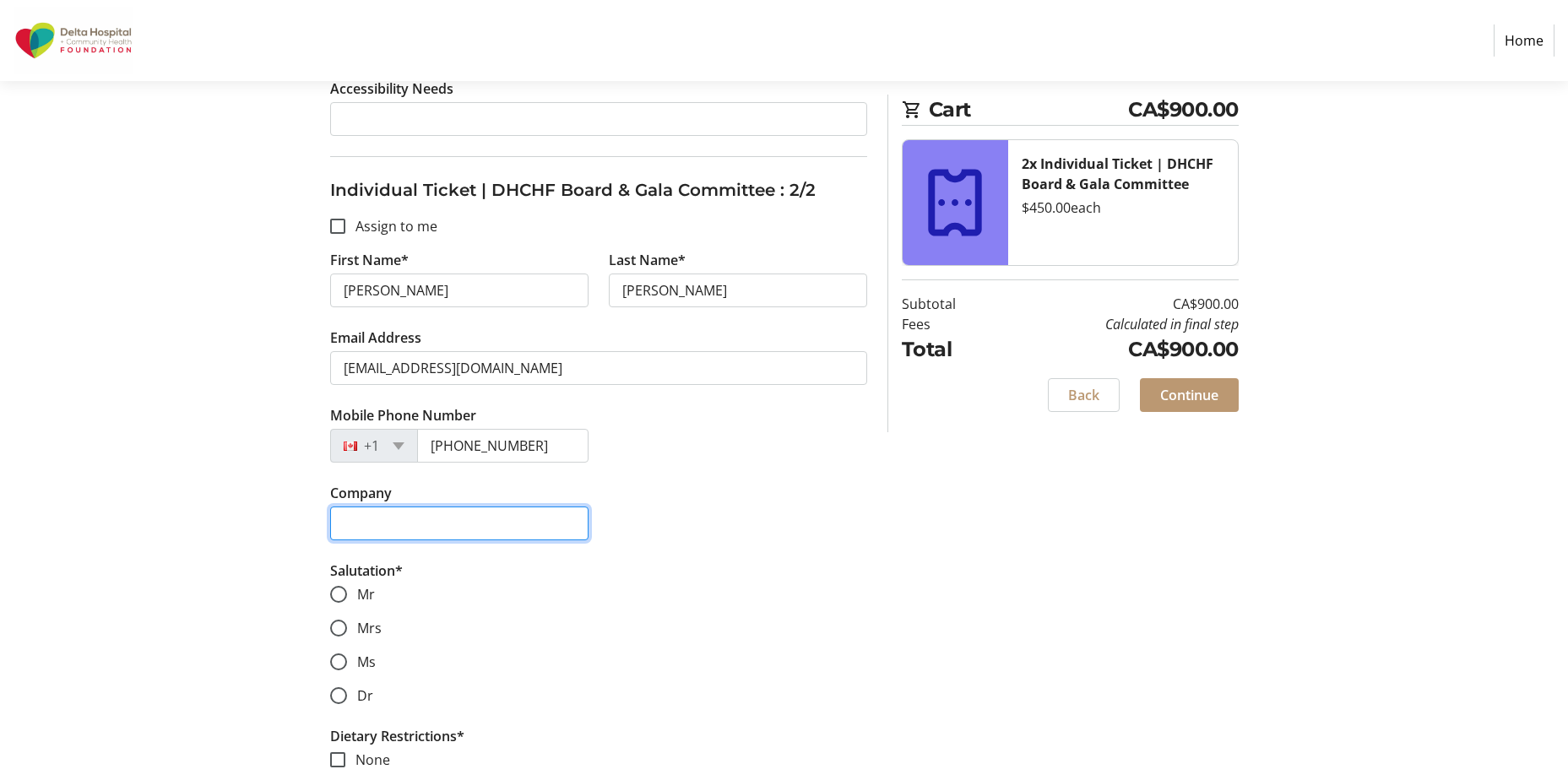
click at [445, 525] on input "Company" at bounding box center [459, 523] width 258 height 34
type input "Personal"
click at [338, 631] on input "Mrs" at bounding box center [338, 627] width 17 height 17
radio input "true"
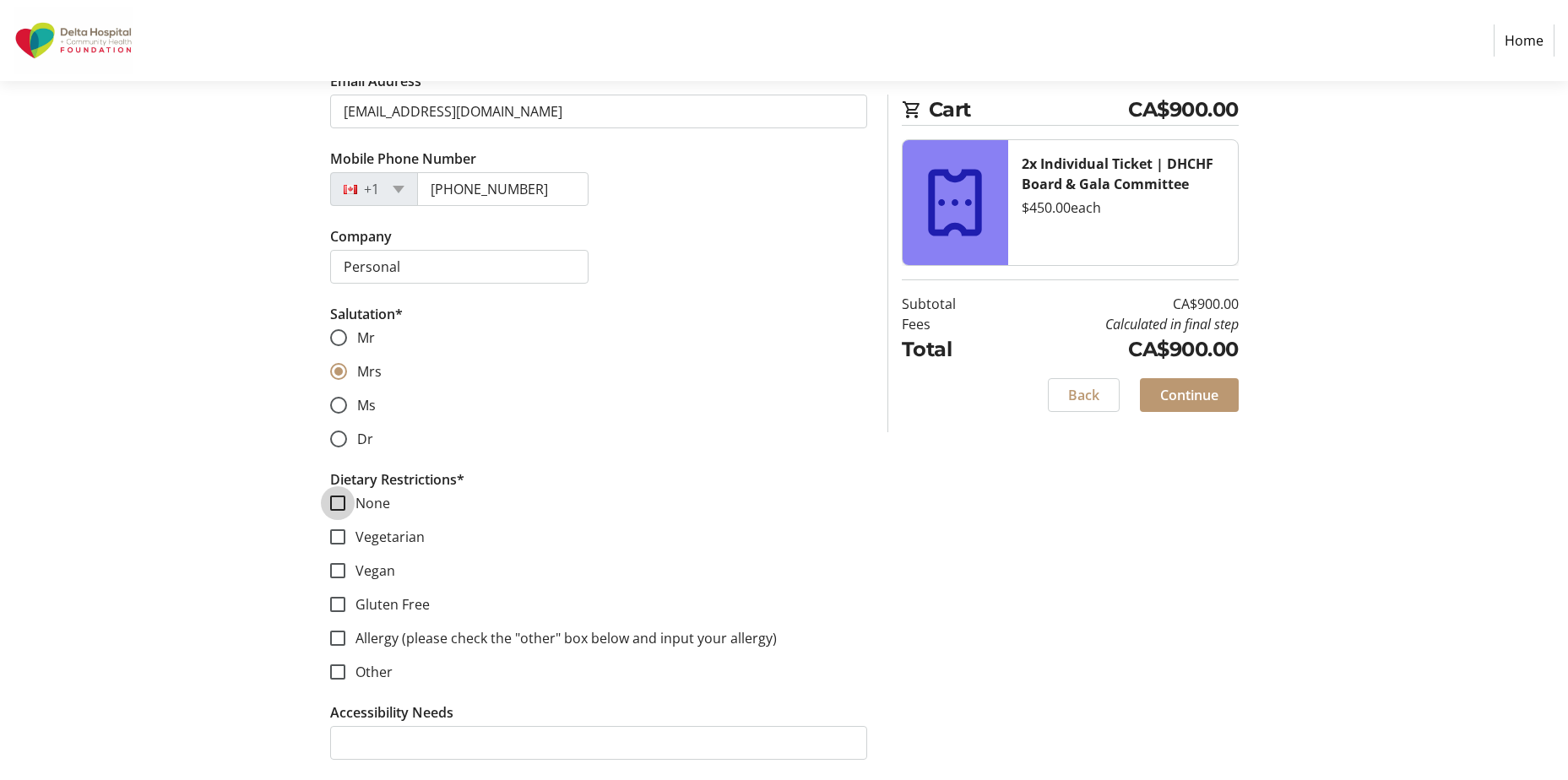
click at [335, 501] on input "None" at bounding box center [337, 503] width 16 height 16
checkbox input "true"
click at [1194, 390] on span "Continue" at bounding box center [1188, 395] width 58 height 20
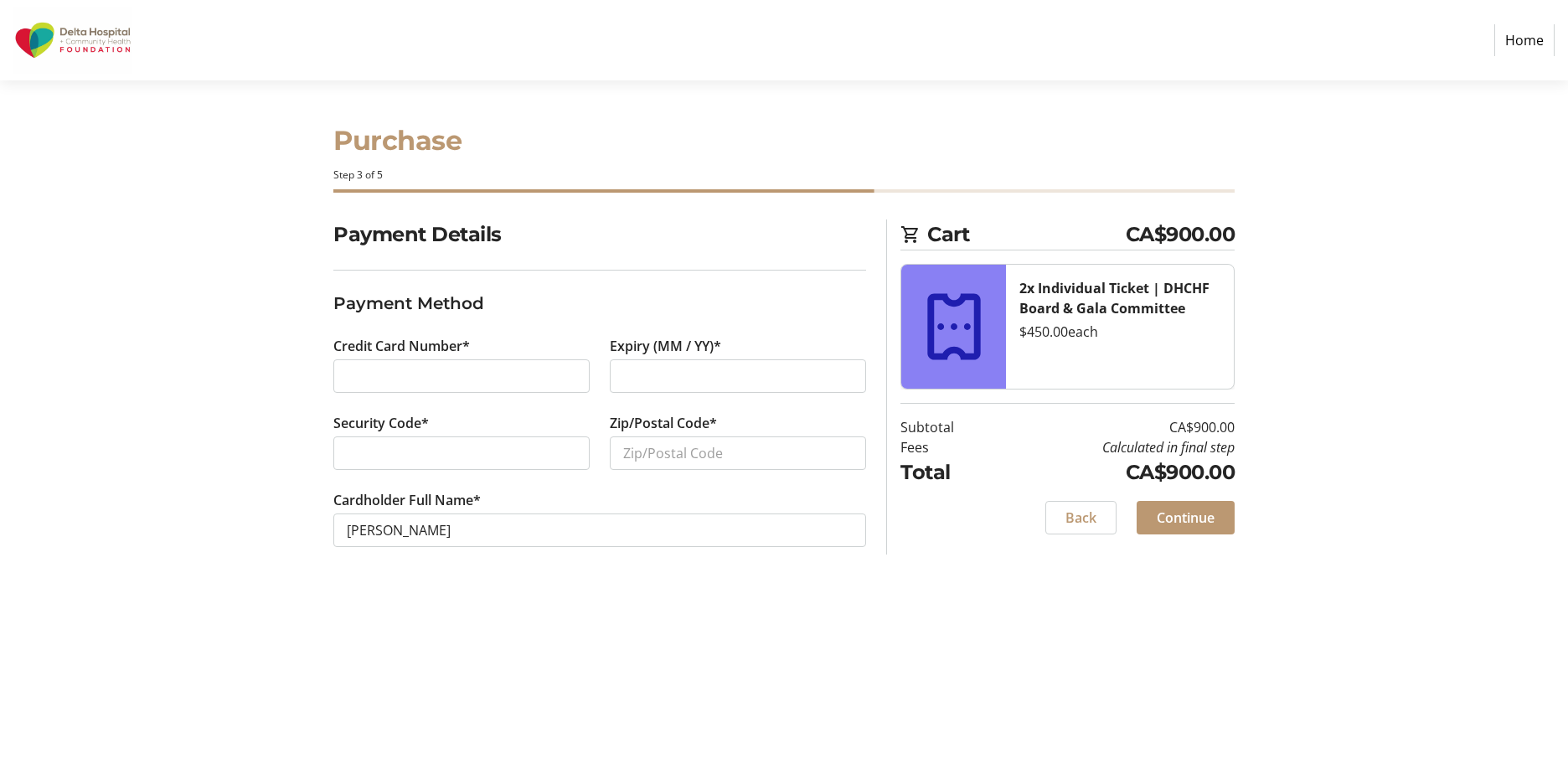
click at [618, 375] on div at bounding box center [738, 376] width 256 height 34
click at [634, 449] on input "Zip/Postal Code*" at bounding box center [738, 453] width 256 height 34
type input "V"
click at [642, 453] on input "V4l 1N6" at bounding box center [738, 453] width 256 height 34
type input "V4L 1N6"
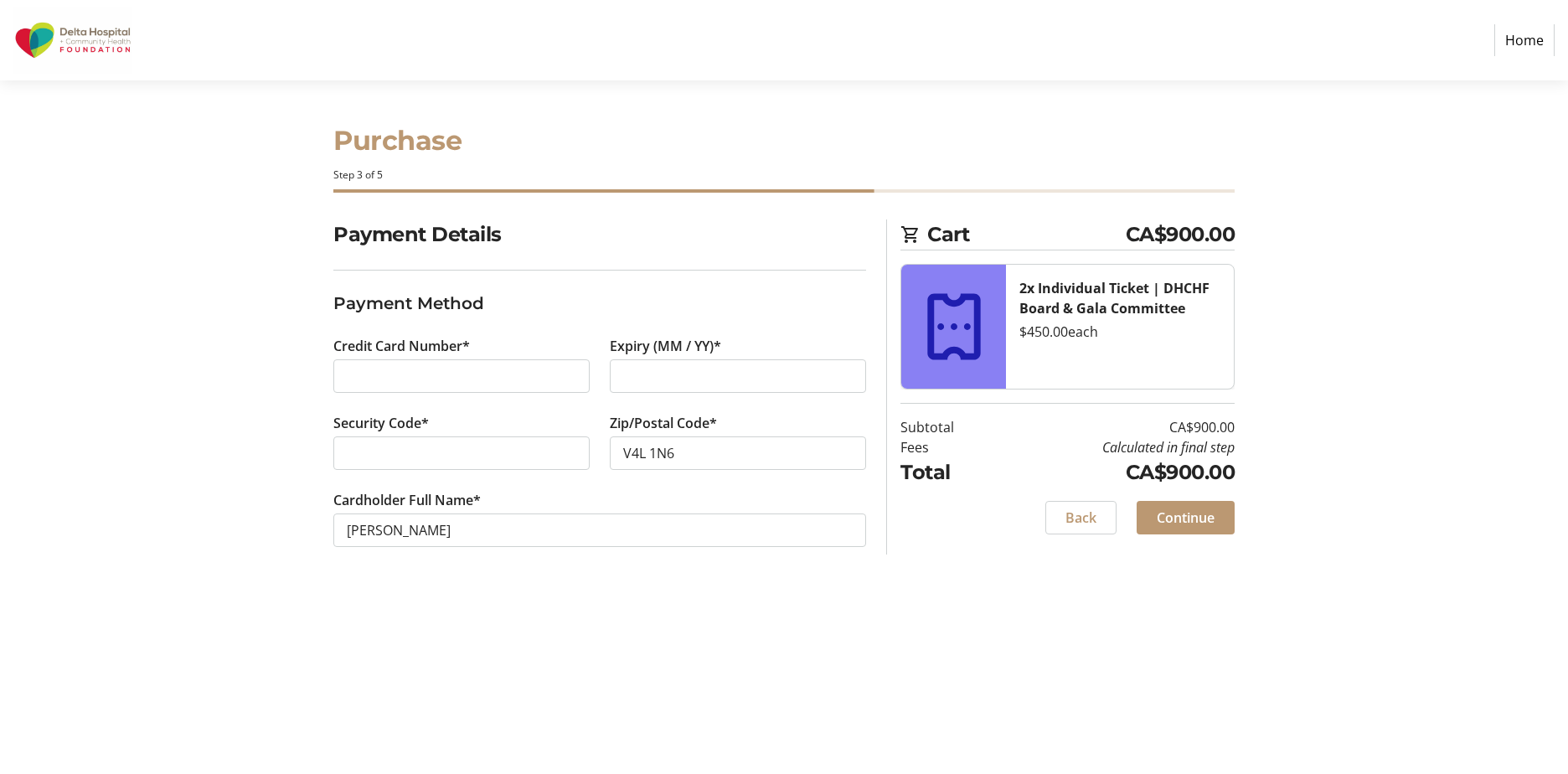
click at [1203, 510] on span "Continue" at bounding box center [1185, 518] width 57 height 20
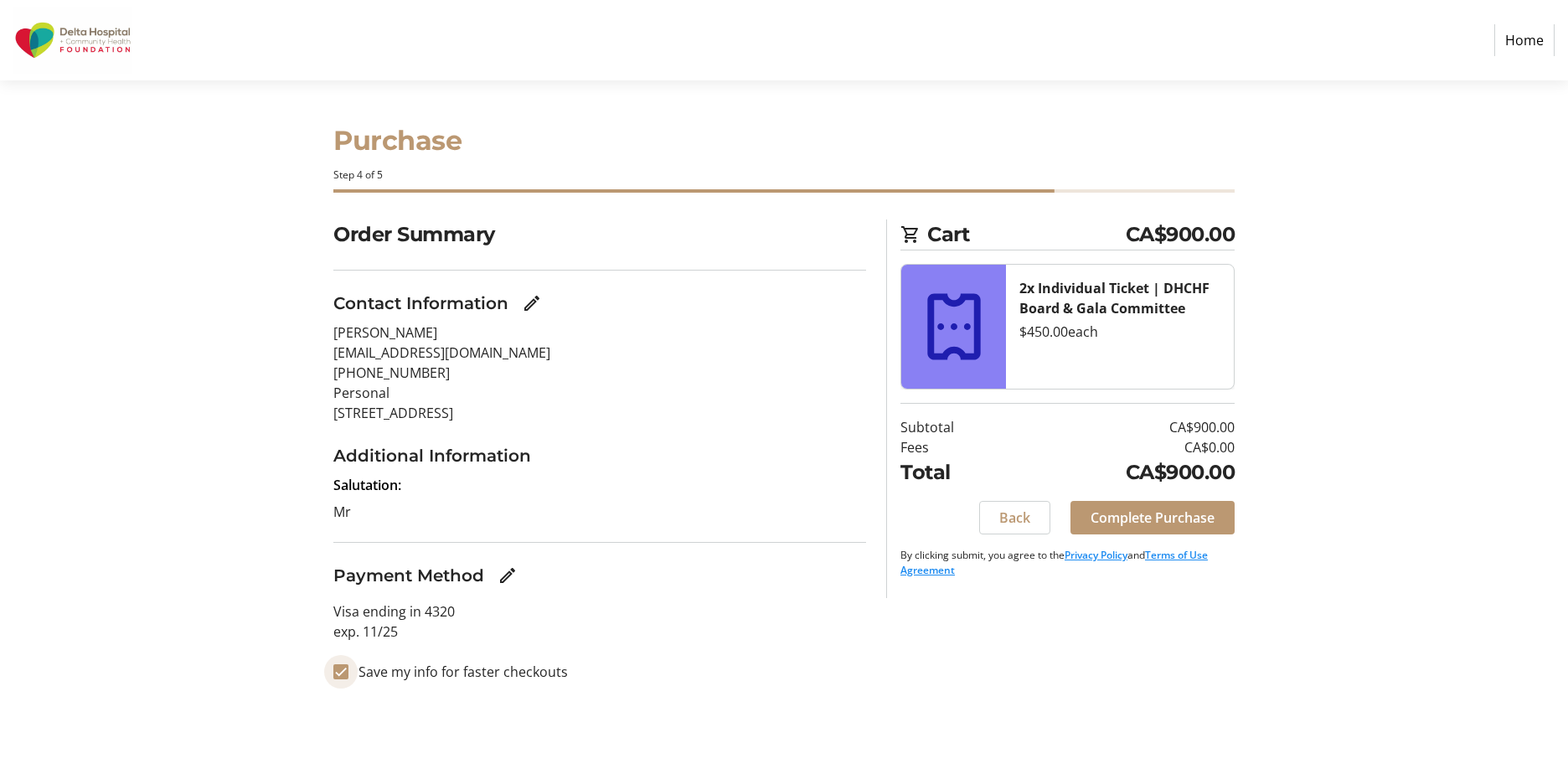
click at [336, 675] on input "Save my info for faster checkouts" at bounding box center [341, 672] width 15 height 15
checkbox input "false"
click at [1155, 512] on span "Complete Purchase" at bounding box center [1152, 518] width 124 height 20
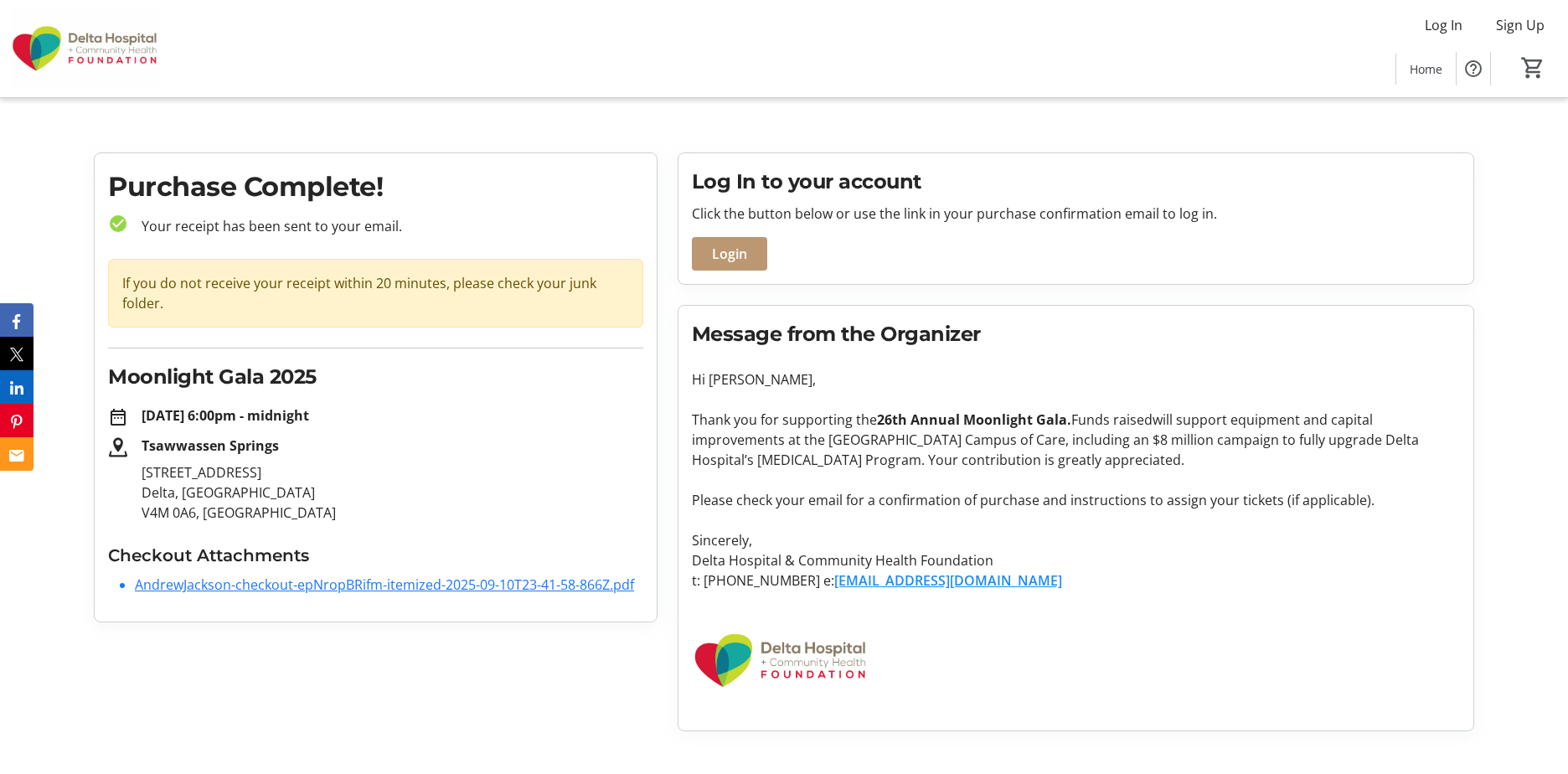
click at [344, 583] on link "AndrewJackson-checkout-epNropBRifm-itemized-2025-09-10T23-41-58-866Z.pdf" at bounding box center [385, 584] width 500 height 18
